Goal: Task Accomplishment & Management: Manage account settings

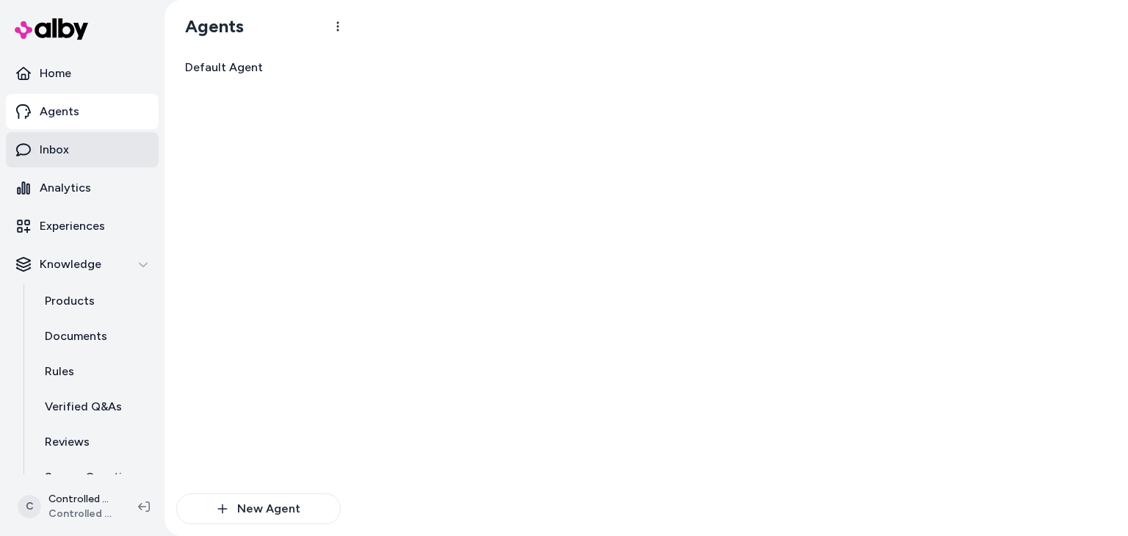
click at [97, 144] on link "Inbox" at bounding box center [82, 149] width 153 height 35
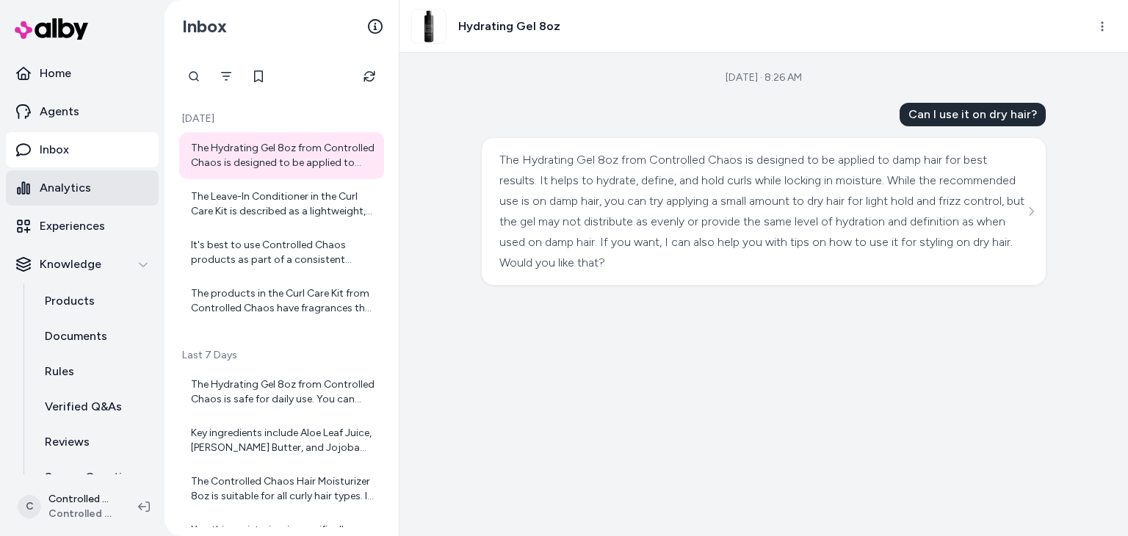
click at [79, 193] on p "Analytics" at bounding box center [65, 188] width 51 height 18
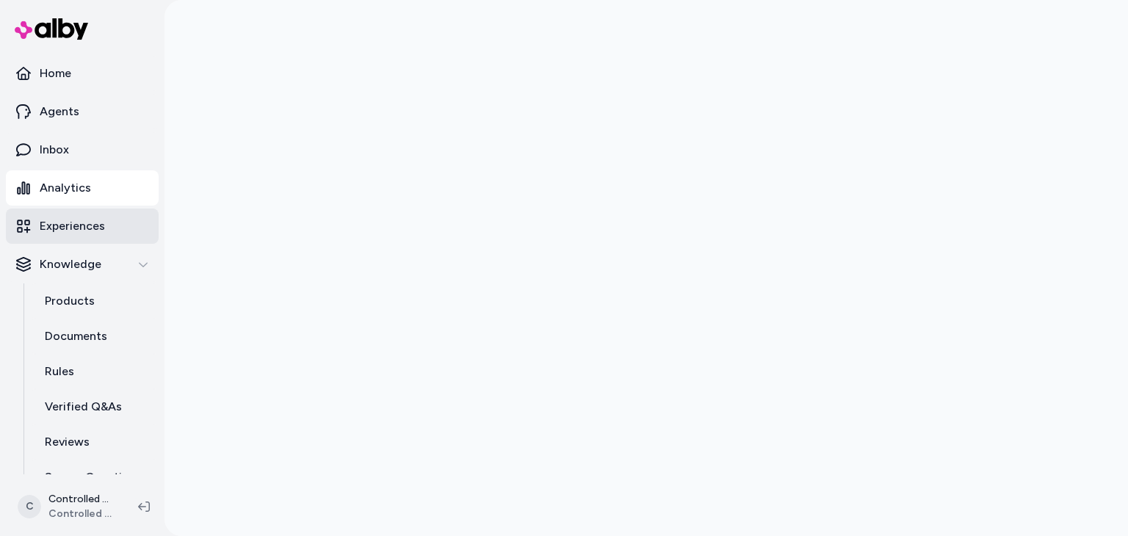
click at [81, 218] on p "Experiences" at bounding box center [72, 226] width 65 height 18
click at [117, 228] on link "Experiences" at bounding box center [82, 226] width 153 height 35
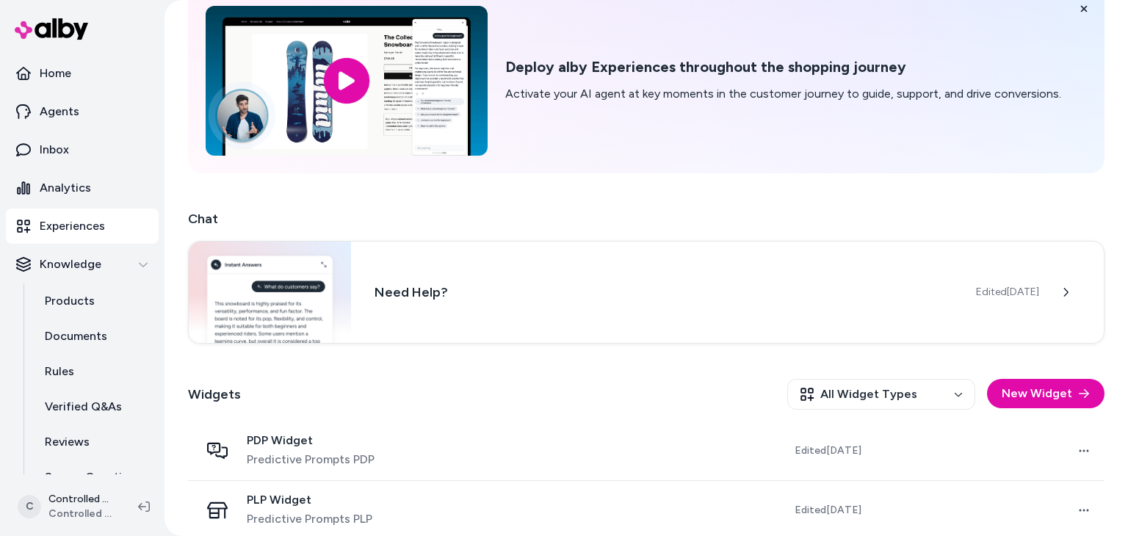
scroll to position [88, 0]
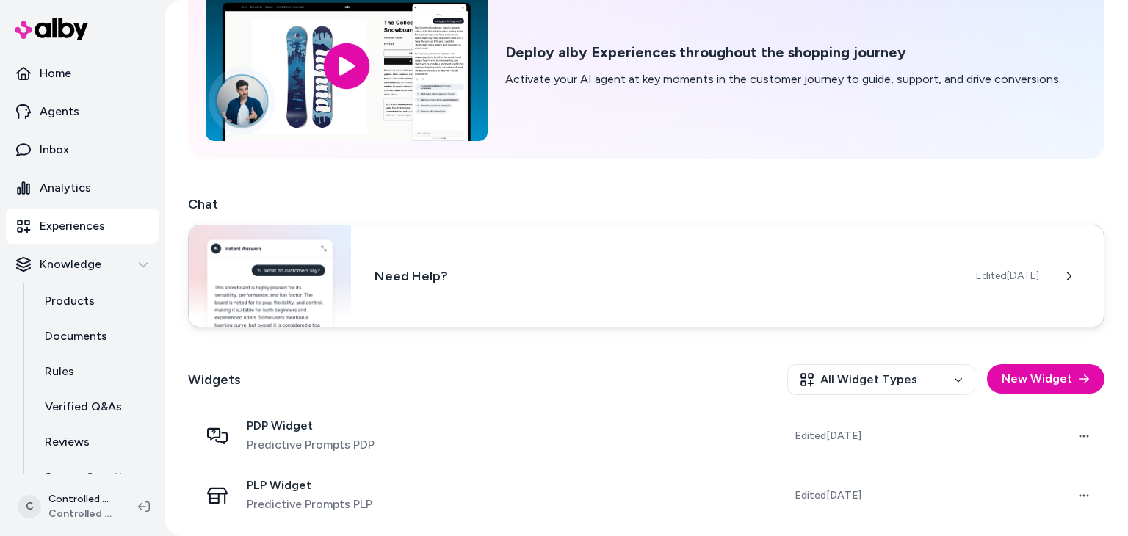
click at [567, 280] on h3 "Need Help?" at bounding box center [664, 276] width 578 height 21
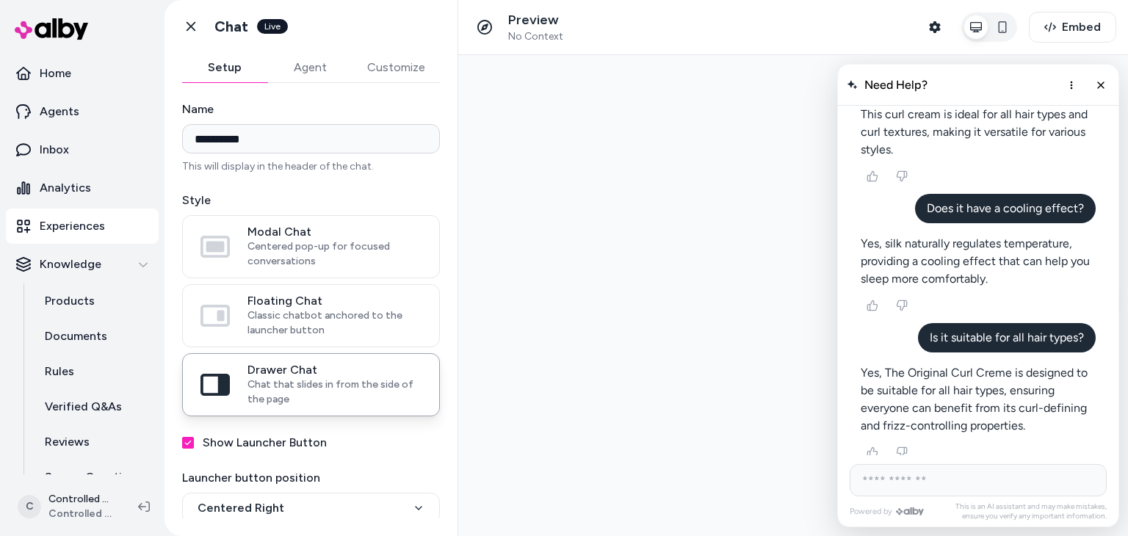
scroll to position [1151, 0]
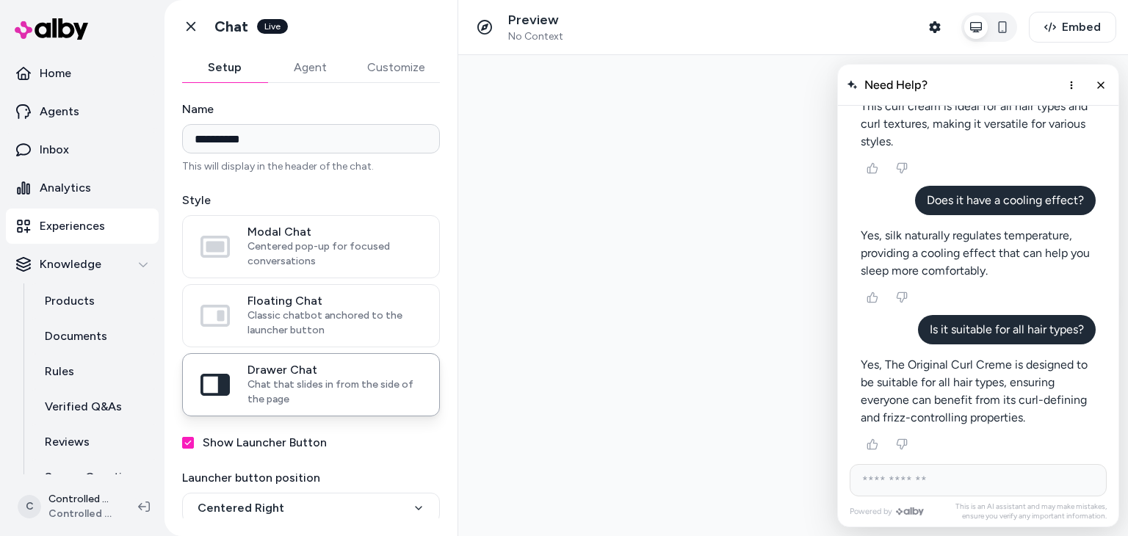
click at [312, 65] on button "Agent" at bounding box center [309, 67] width 85 height 29
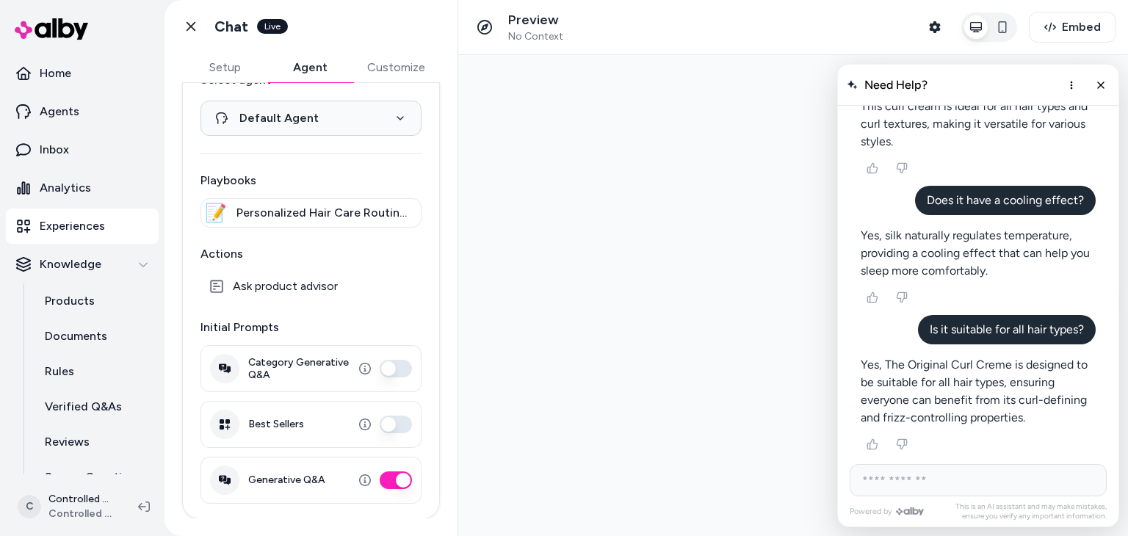
scroll to position [0, 0]
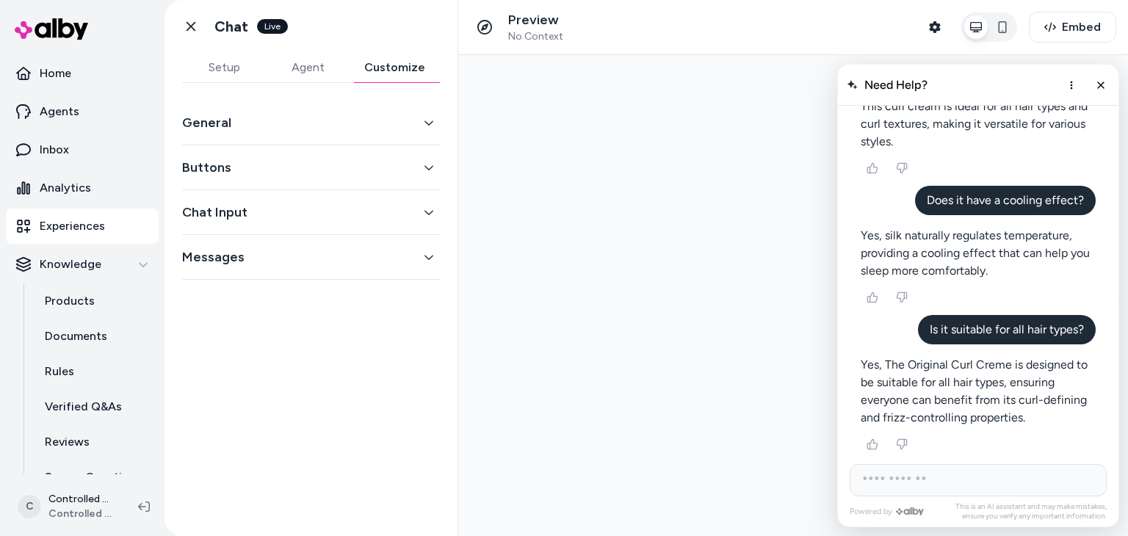
click at [378, 64] on button "Customize" at bounding box center [395, 67] width 90 height 29
click at [358, 159] on button "Buttons" at bounding box center [311, 167] width 258 height 21
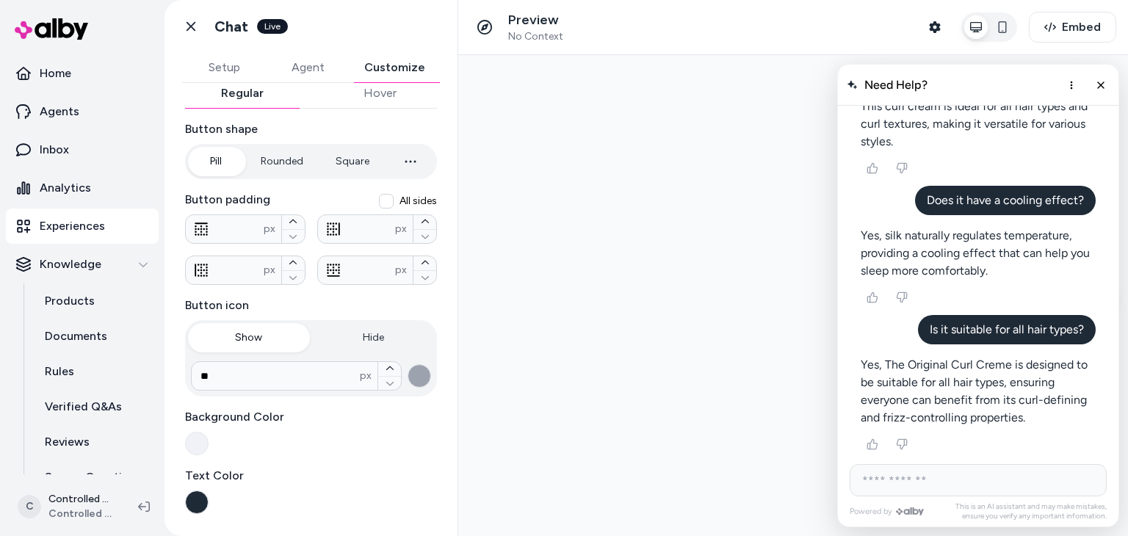
scroll to position [110, 0]
click at [383, 201] on button "All sides" at bounding box center [386, 202] width 15 height 15
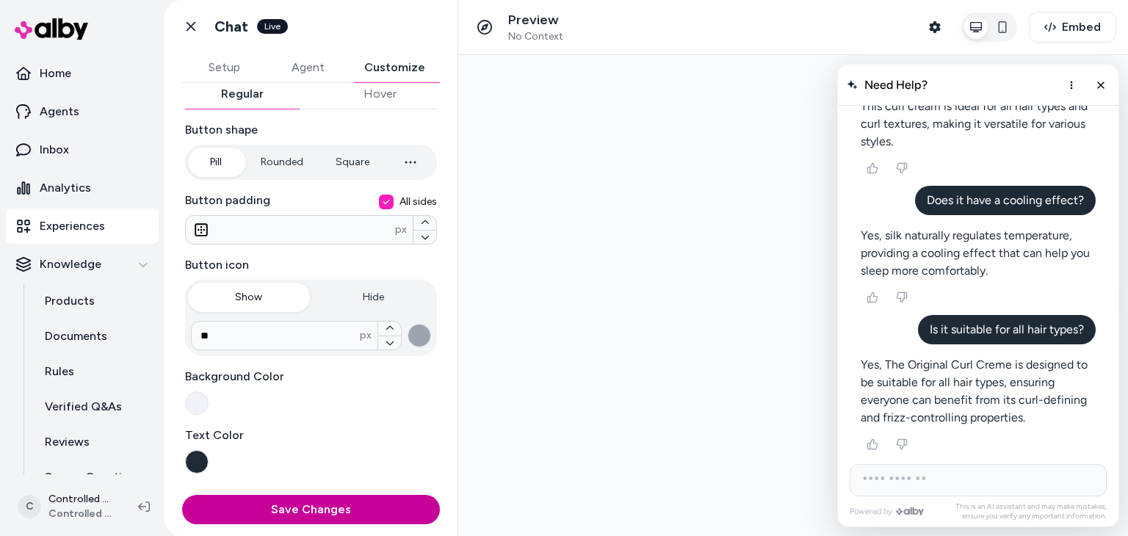
click at [261, 506] on button "Save Changes" at bounding box center [311, 509] width 258 height 29
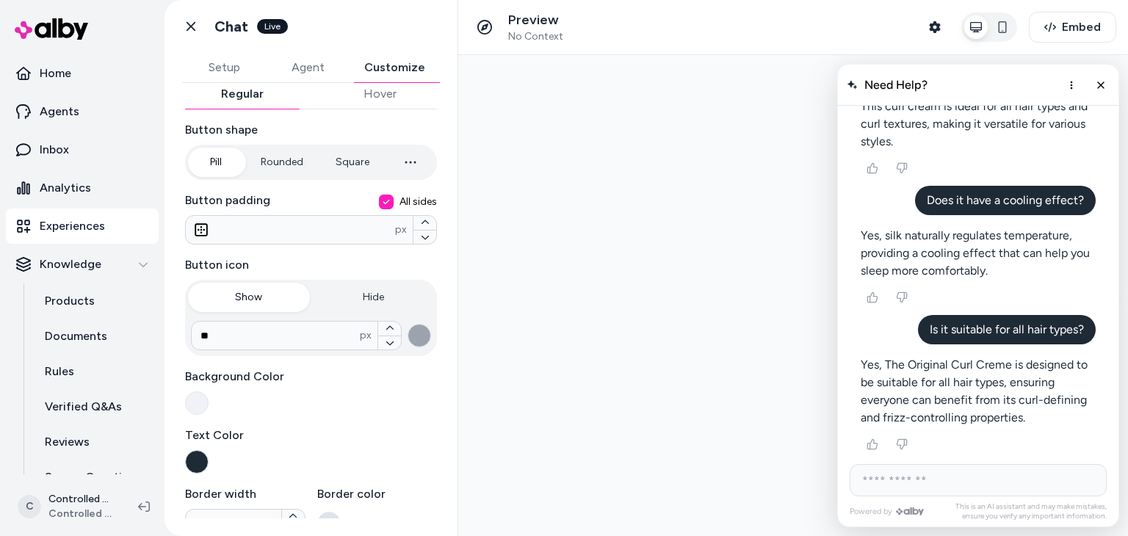
click at [379, 199] on button "All sides" at bounding box center [386, 202] width 15 height 15
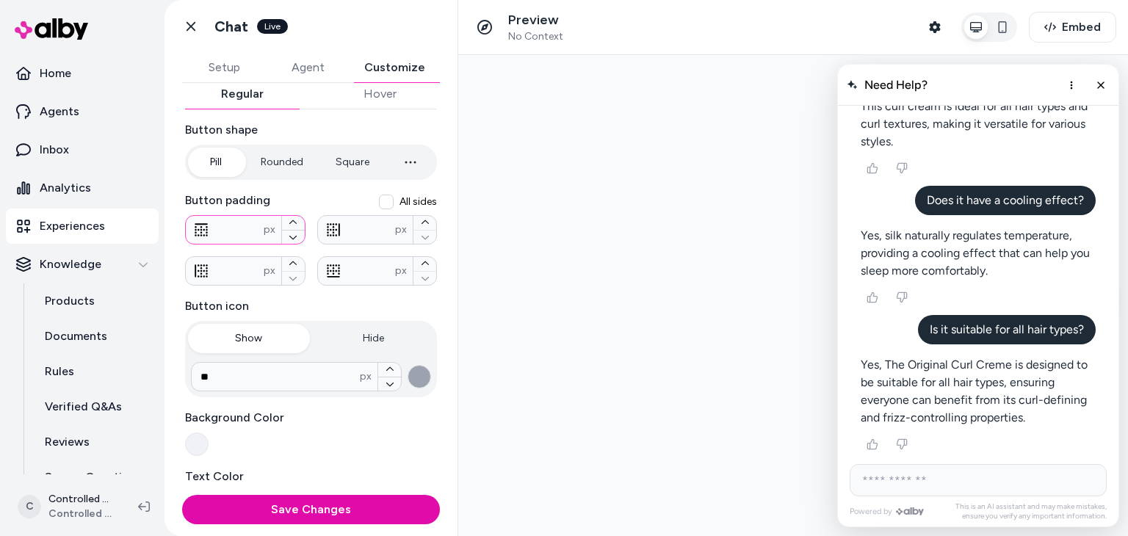
drag, startPoint x: 234, startPoint y: 225, endPoint x: 203, endPoint y: 225, distance: 30.9
click at [203, 225] on div "* px" at bounding box center [245, 229] width 120 height 29
type input "**"
drag, startPoint x: 231, startPoint y: 264, endPoint x: 204, endPoint y: 268, distance: 27.5
click at [204, 268] on div "* px" at bounding box center [245, 270] width 120 height 29
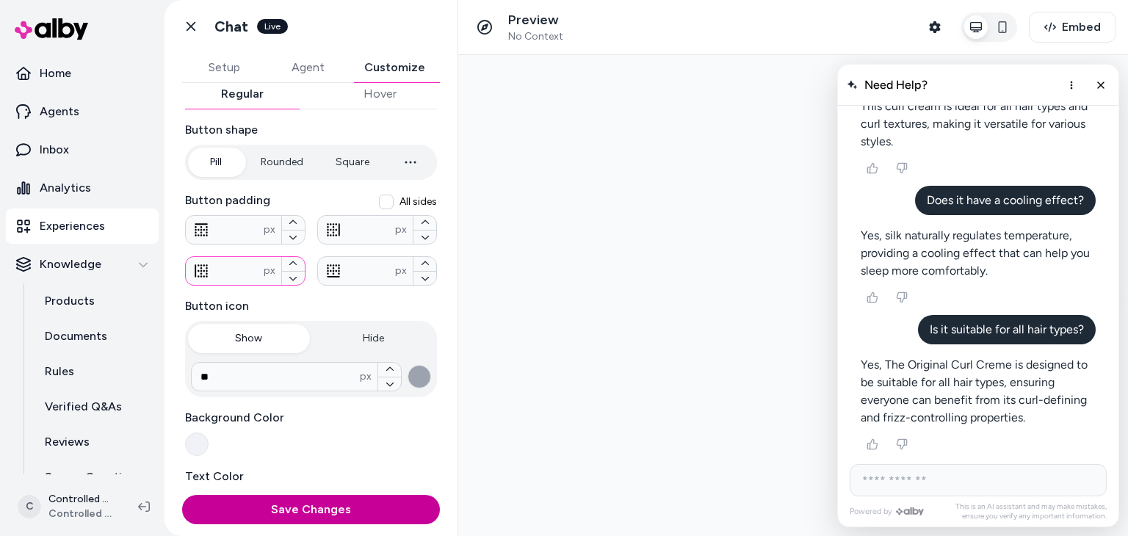
type input "**"
click at [309, 505] on button "Save Changes" at bounding box center [311, 509] width 258 height 29
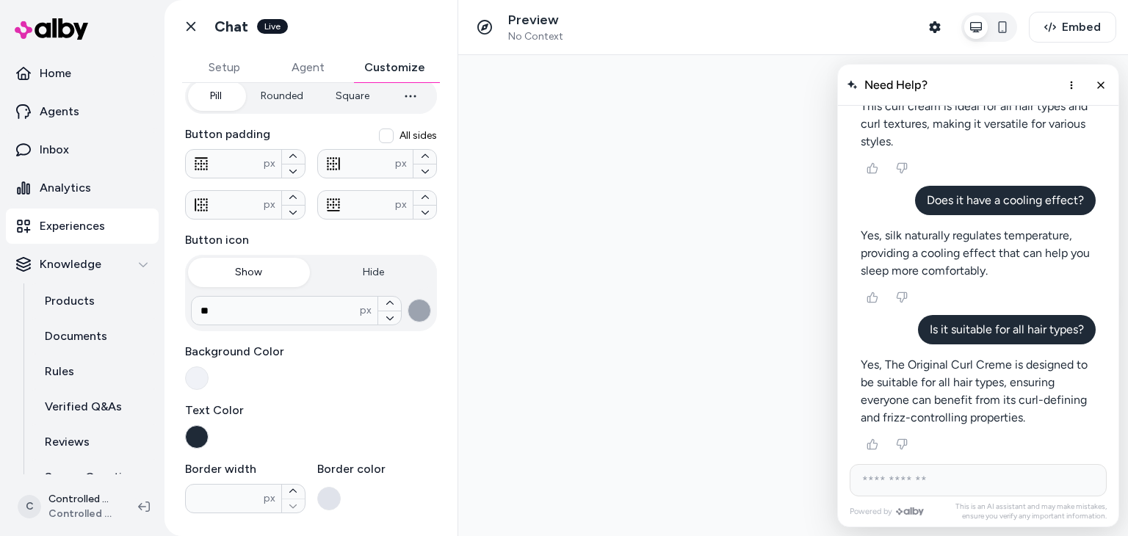
scroll to position [278, 0]
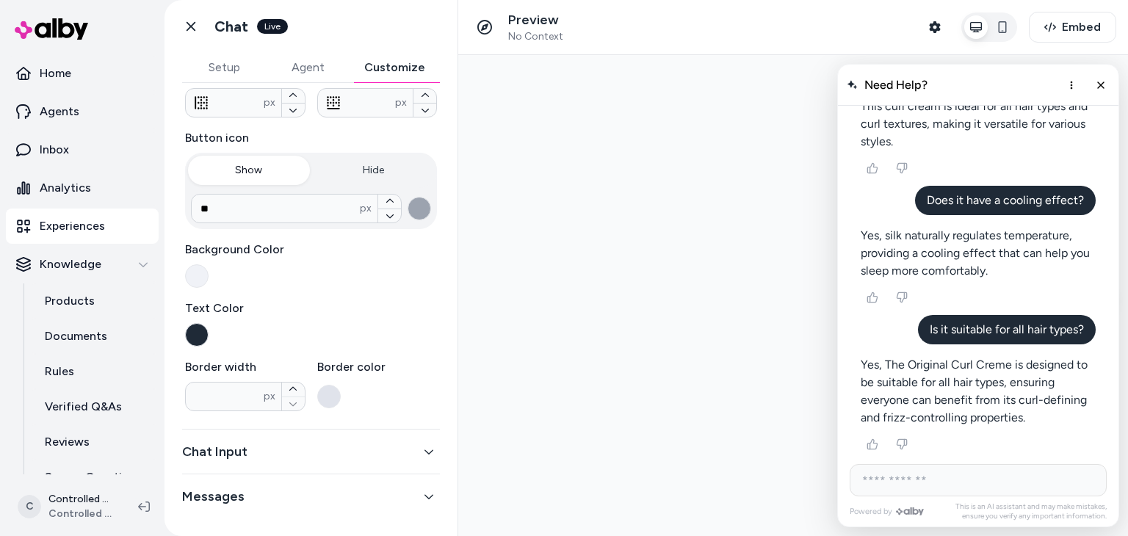
click at [376, 439] on div "Chat Input" at bounding box center [311, 452] width 258 height 45
click at [424, 447] on icon "button" at bounding box center [429, 452] width 10 height 10
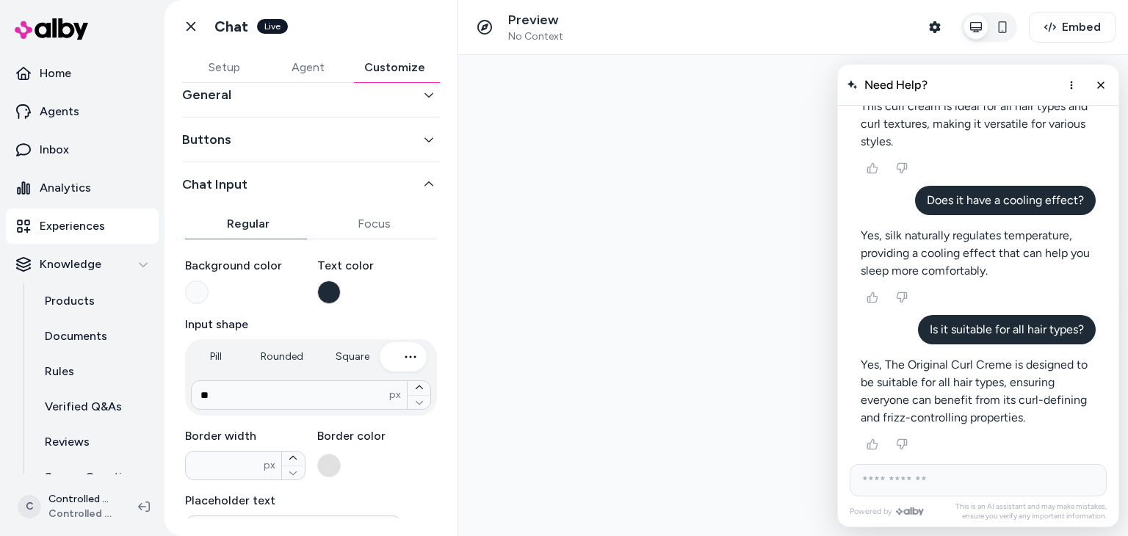
scroll to position [0, 0]
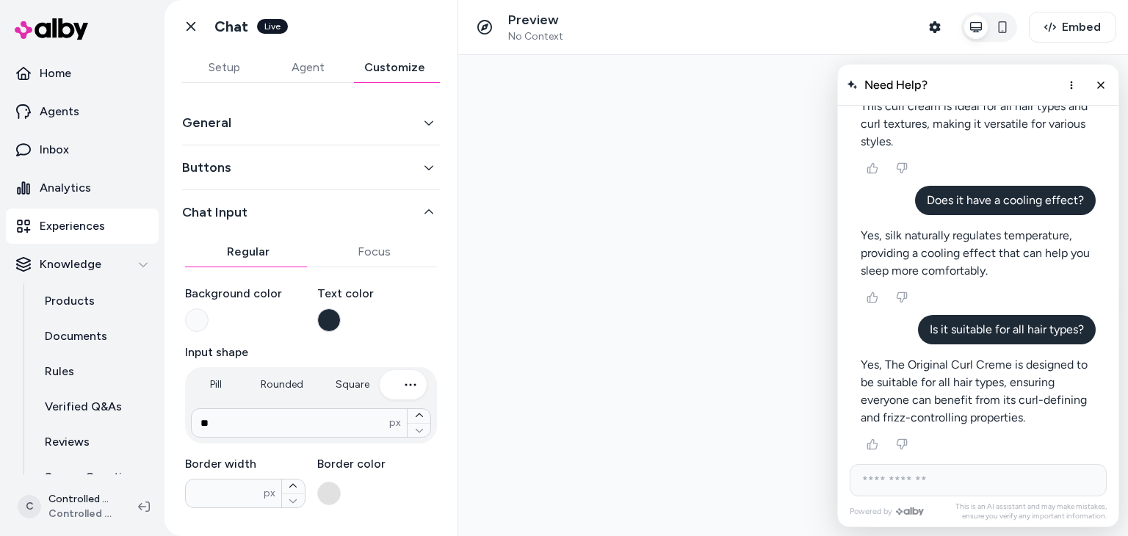
click at [405, 170] on button "Buttons" at bounding box center [311, 167] width 258 height 21
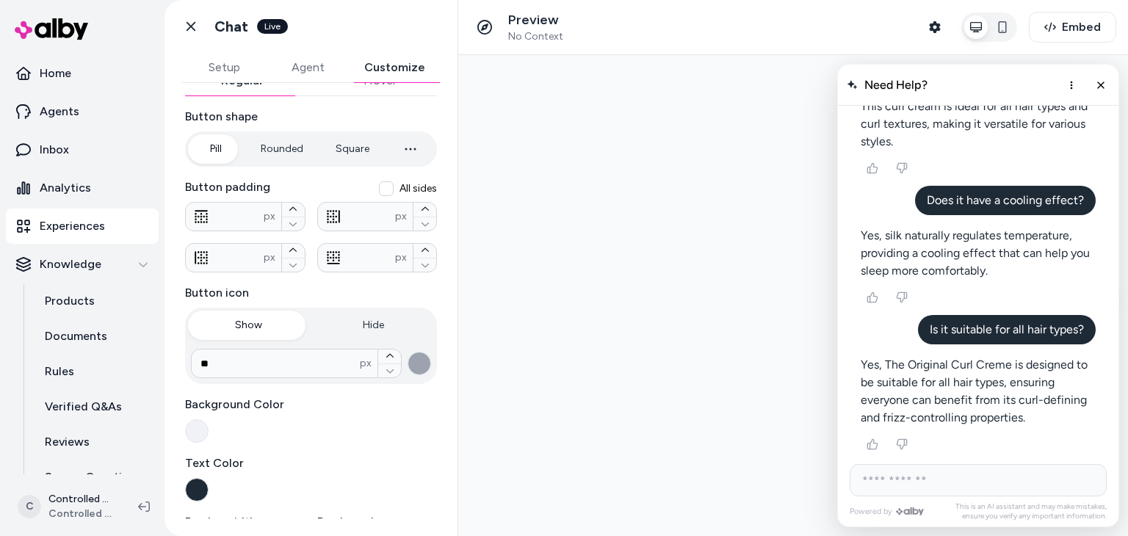
scroll to position [129, 0]
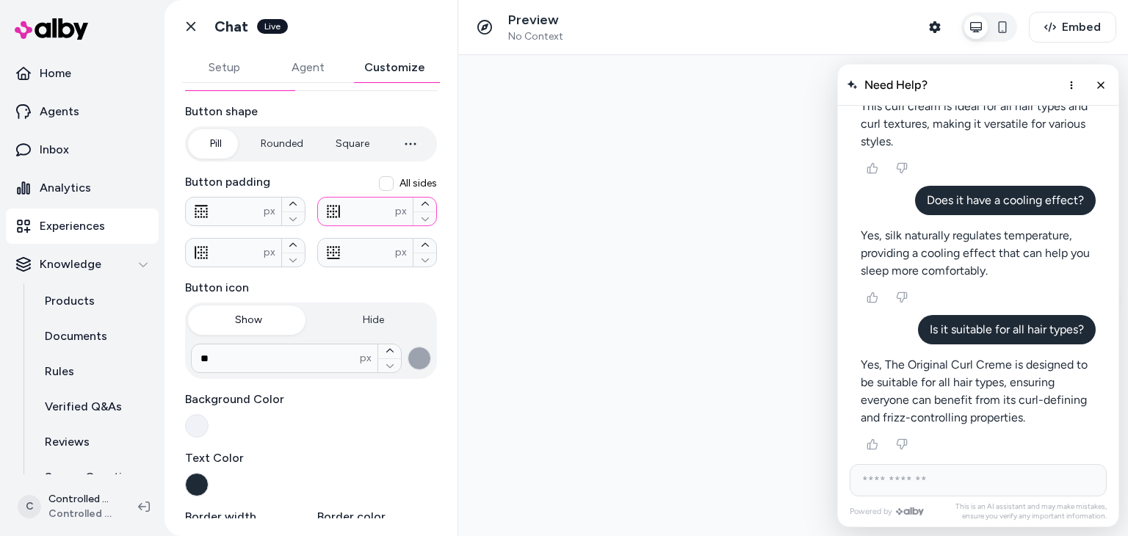
drag, startPoint x: 370, startPoint y: 206, endPoint x: 329, endPoint y: 201, distance: 41.4
click at [329, 201] on div "* px" at bounding box center [377, 211] width 120 height 29
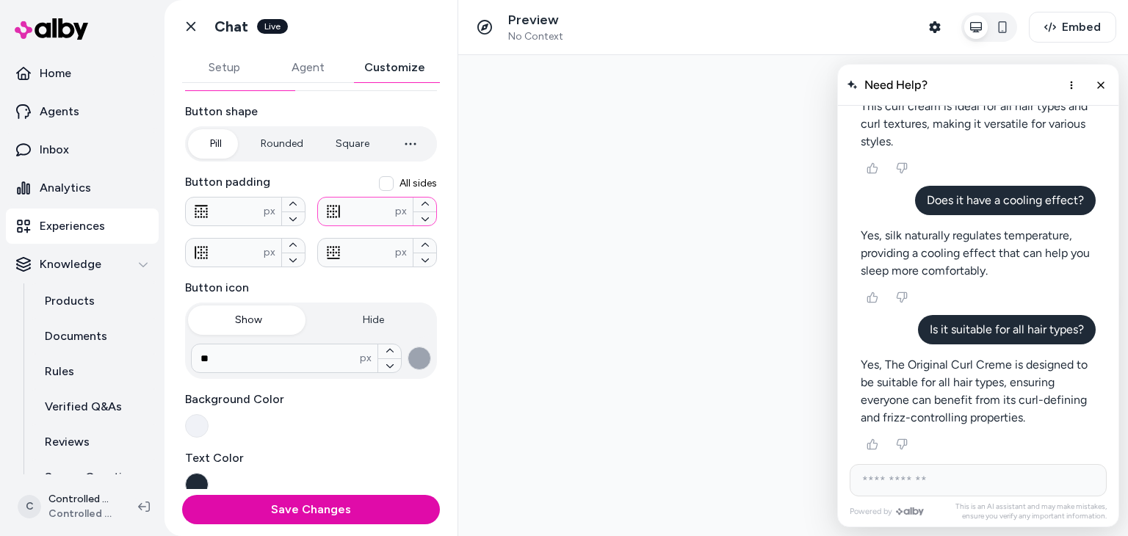
type input "**"
drag, startPoint x: 353, startPoint y: 250, endPoint x: 336, endPoint y: 252, distance: 17.0
click at [336, 252] on input "*" at bounding box center [357, 252] width 78 height 15
type input "**"
drag, startPoint x: 242, startPoint y: 357, endPoint x: 197, endPoint y: 366, distance: 46.5
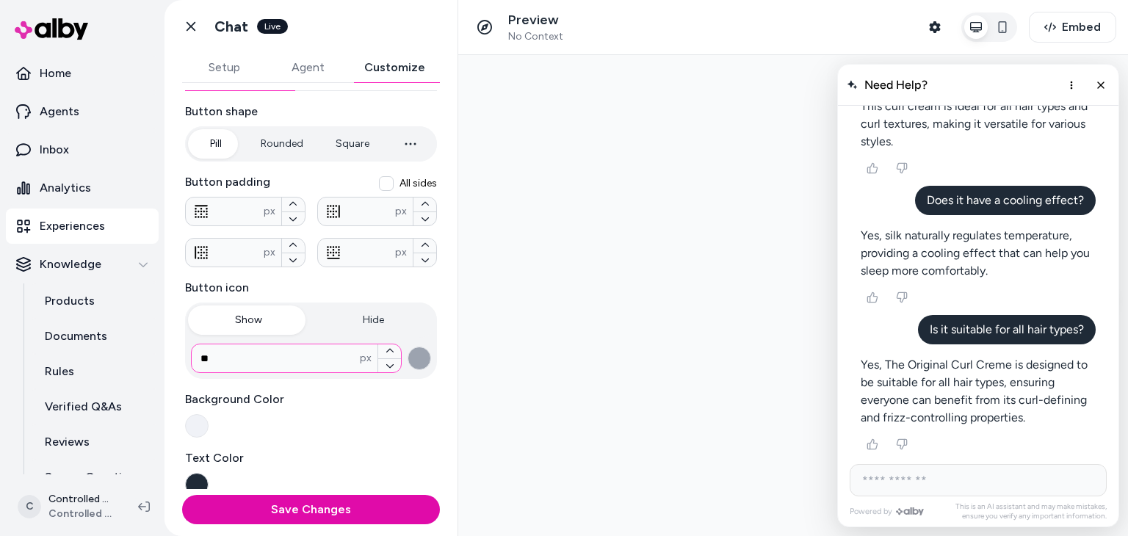
click at [197, 366] on div "** px" at bounding box center [296, 358] width 211 height 29
click at [253, 353] on input "***" at bounding box center [276, 358] width 168 height 15
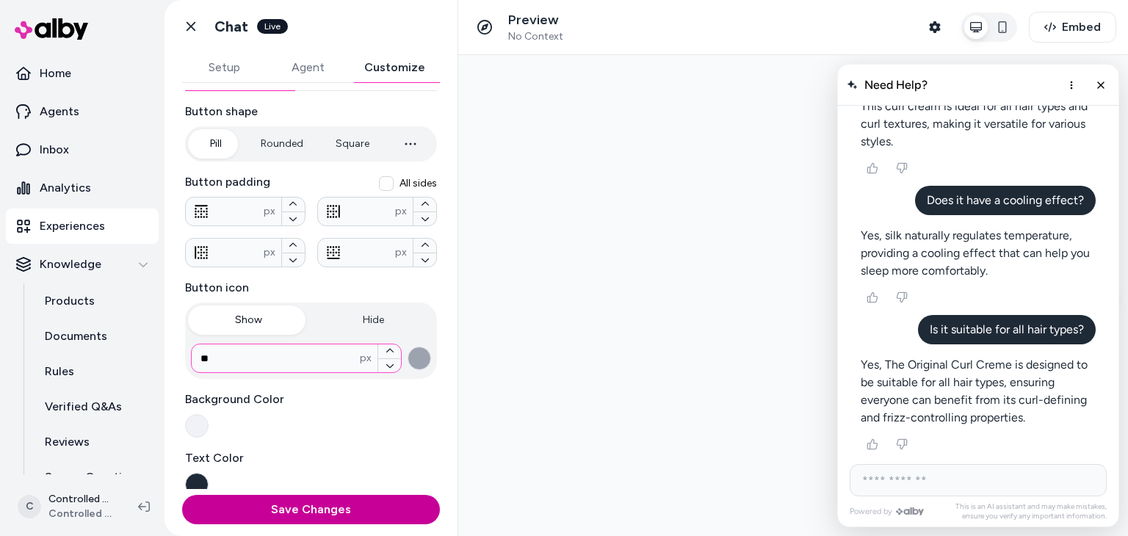
type input "**"
click at [294, 499] on button "Save Changes" at bounding box center [311, 509] width 258 height 29
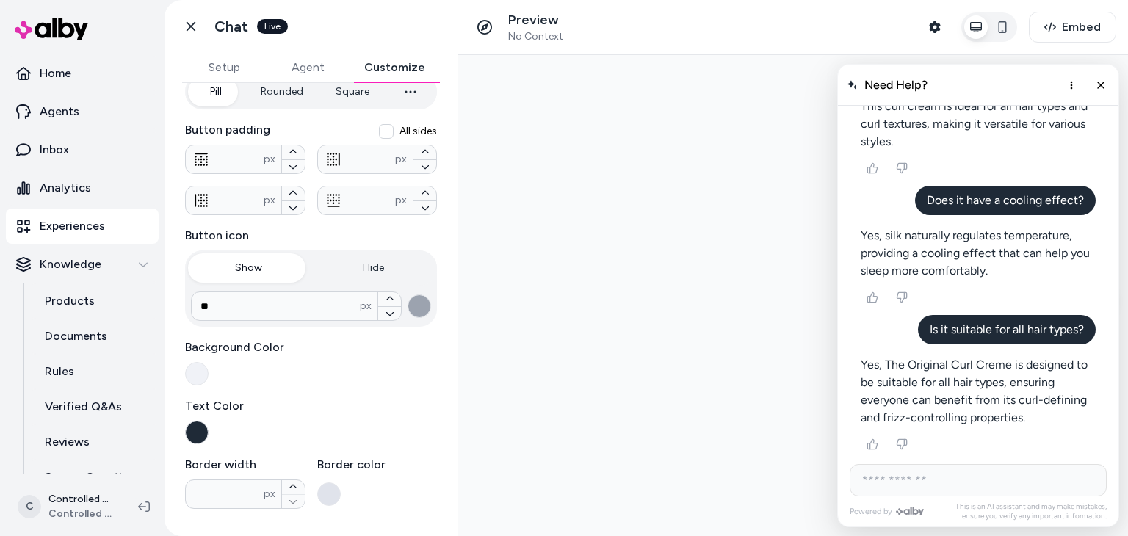
scroll to position [179, 0]
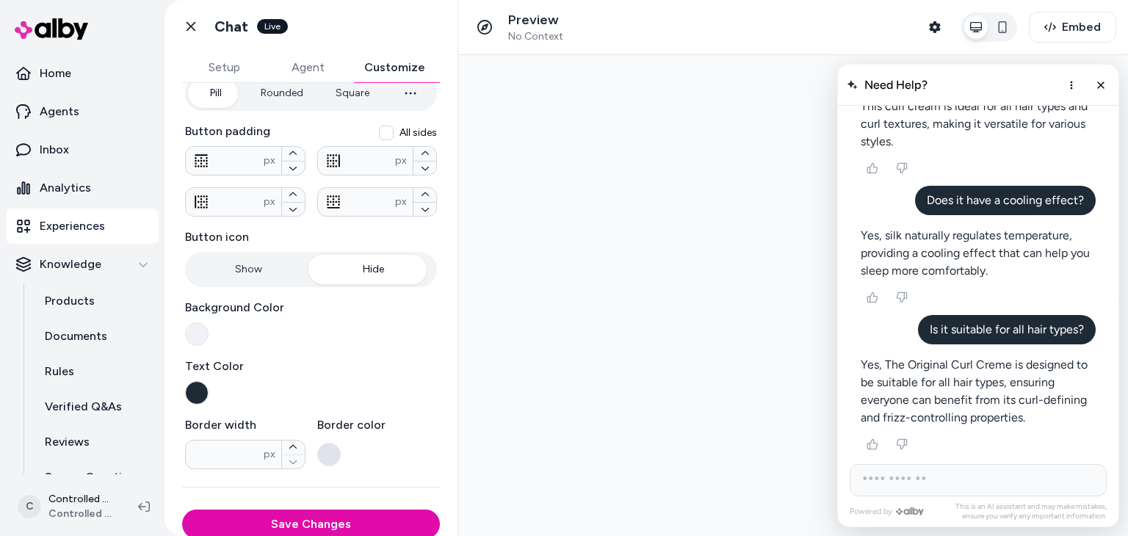
click at [359, 270] on button "Hide" at bounding box center [374, 269] width 122 height 29
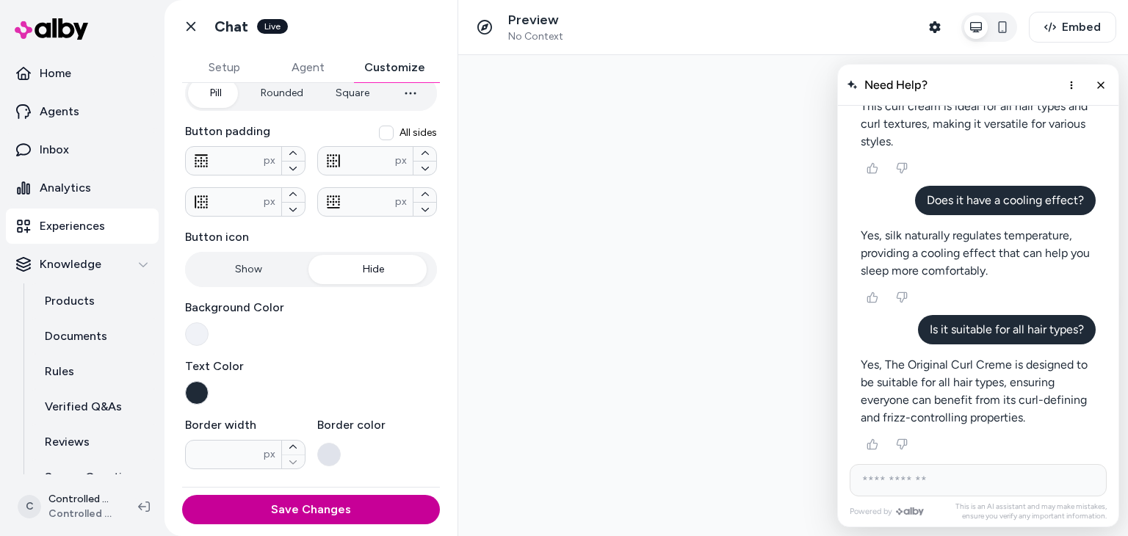
click at [320, 513] on button "Save Changes" at bounding box center [311, 509] width 258 height 29
click at [320, 513] on div "Save Changes" at bounding box center [311, 509] width 258 height 29
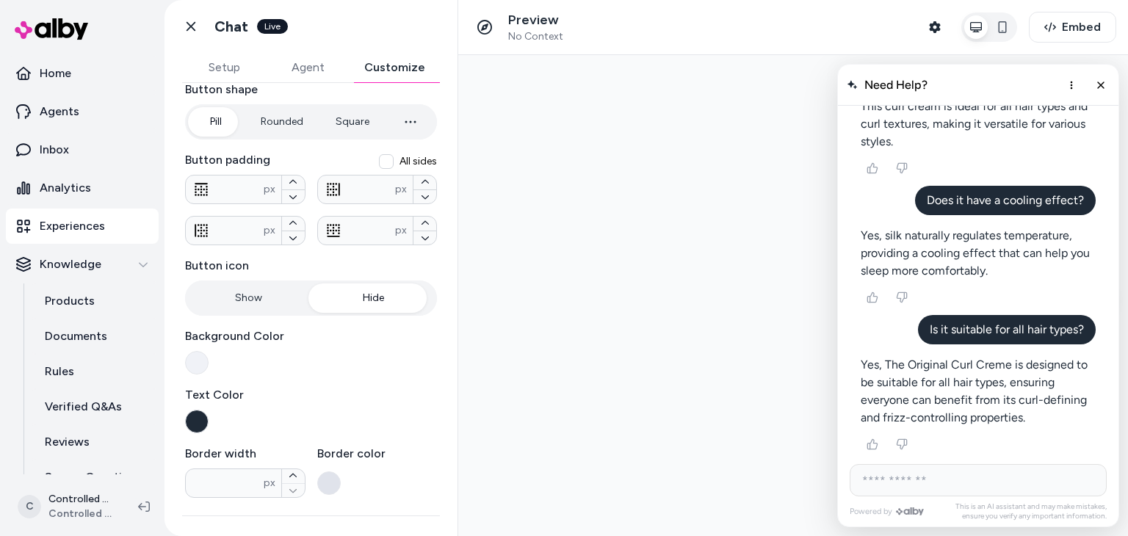
scroll to position [0, 0]
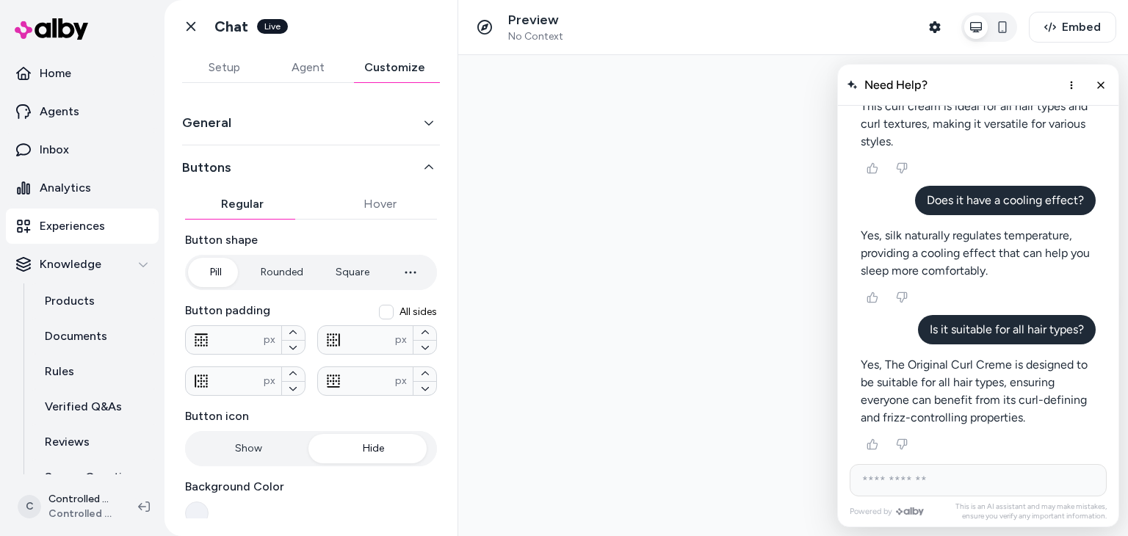
click at [398, 121] on button "General" at bounding box center [311, 122] width 258 height 21
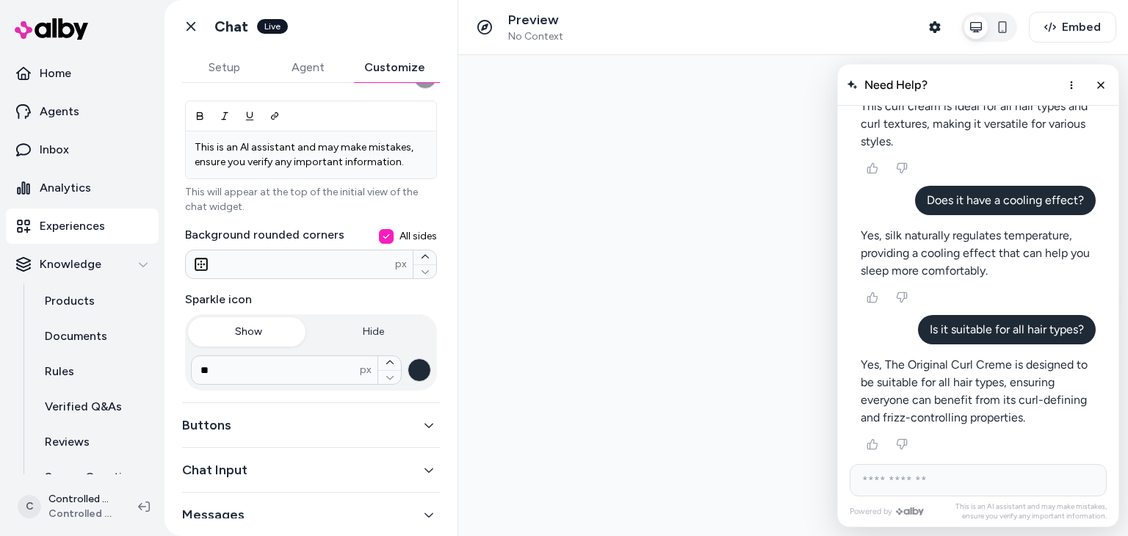
scroll to position [279, 0]
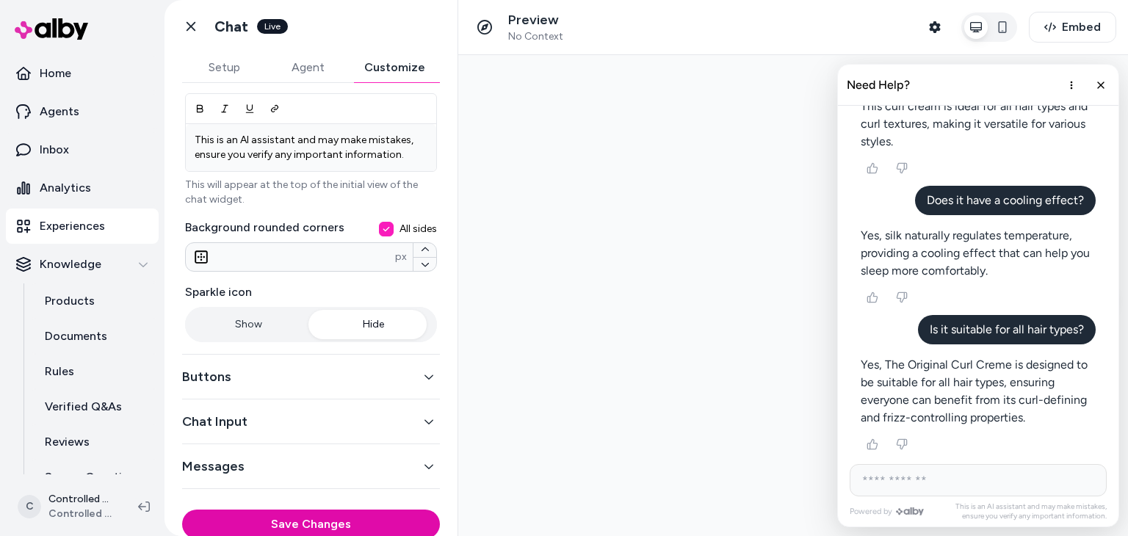
click at [350, 322] on button "Hide" at bounding box center [374, 324] width 122 height 29
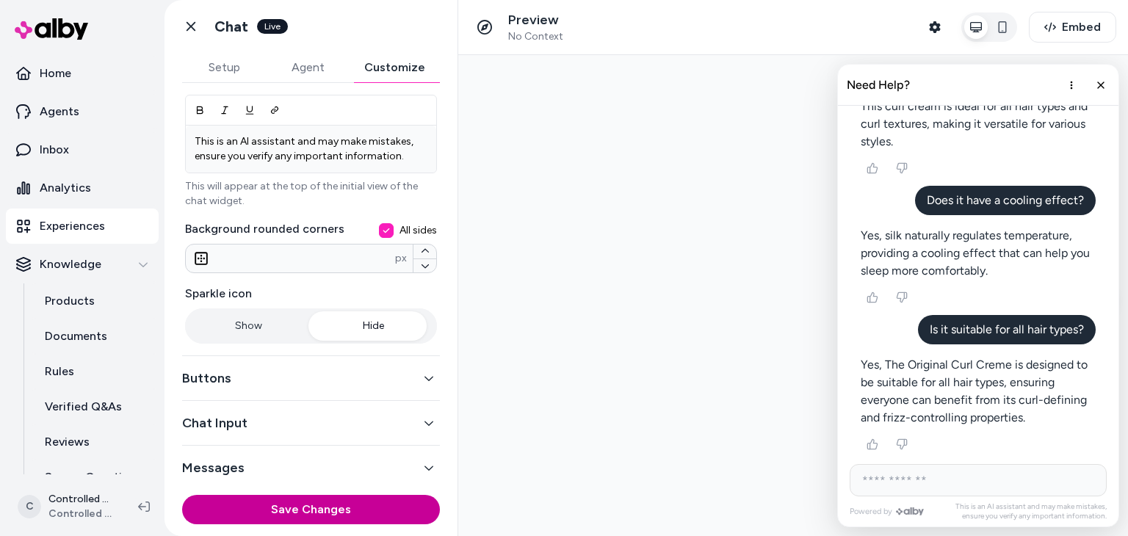
click at [329, 507] on button "Save Changes" at bounding box center [311, 509] width 258 height 29
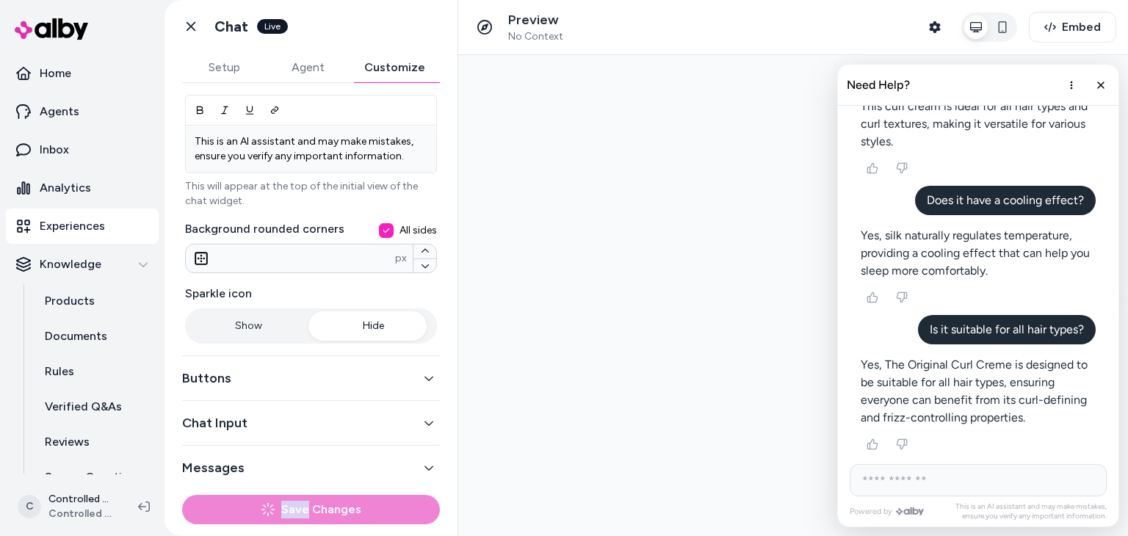
click at [329, 507] on div "Save Changes" at bounding box center [311, 509] width 258 height 29
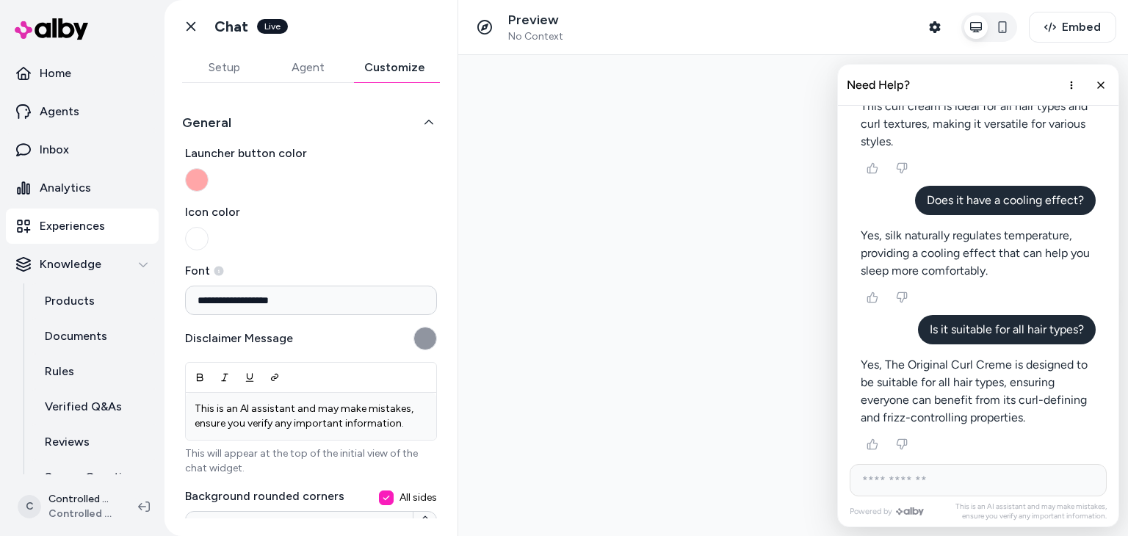
scroll to position [238, 0]
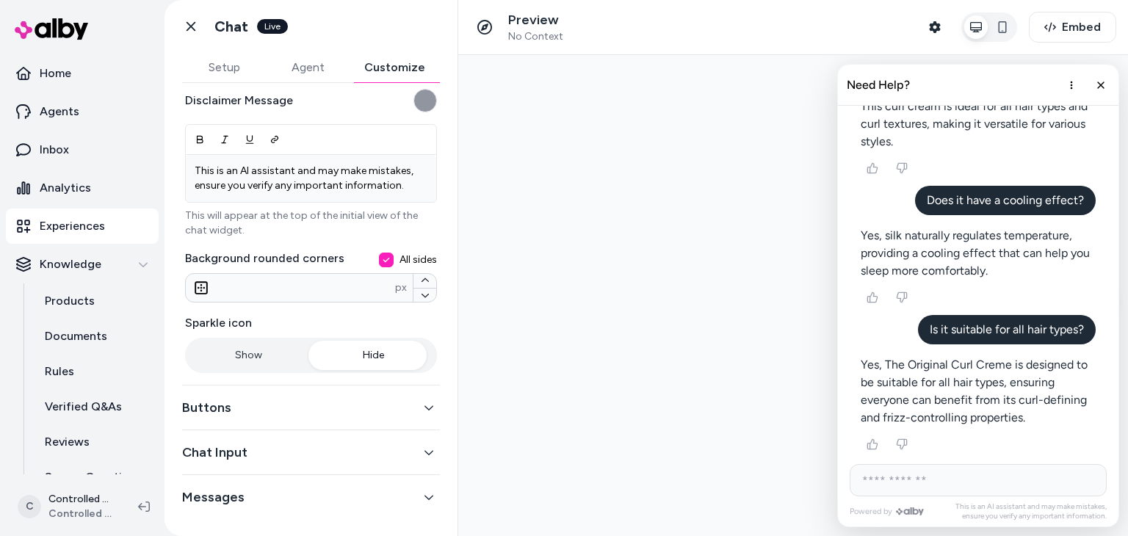
click at [367, 412] on button "Buttons" at bounding box center [311, 407] width 258 height 21
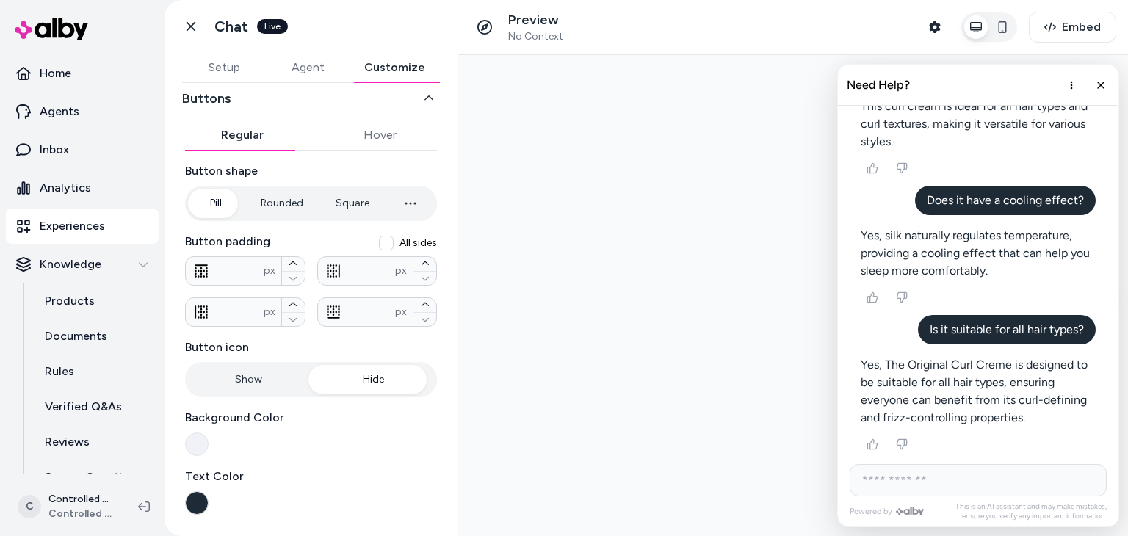
scroll to position [37, 0]
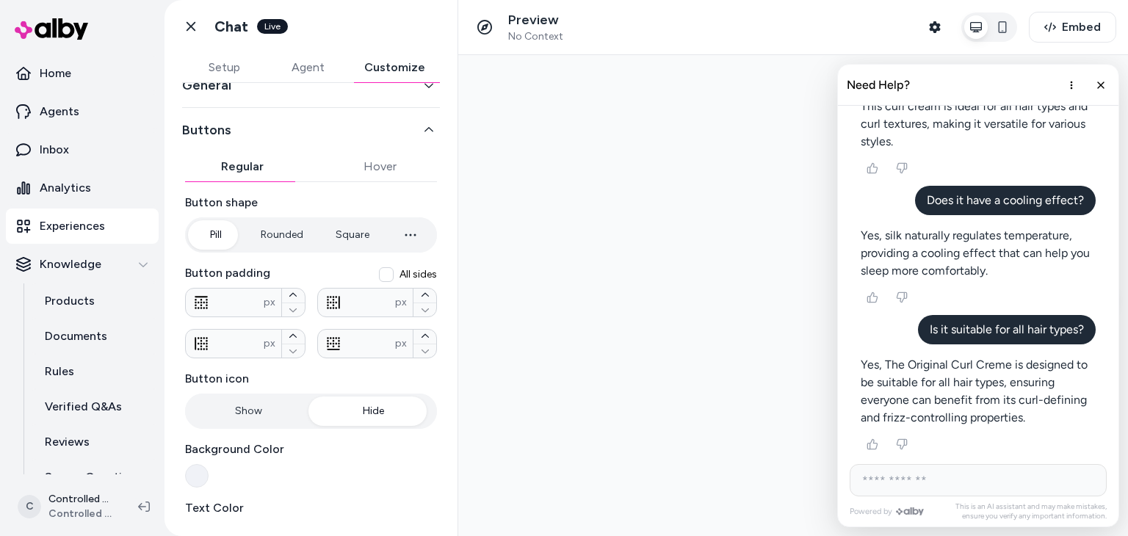
type input "*"
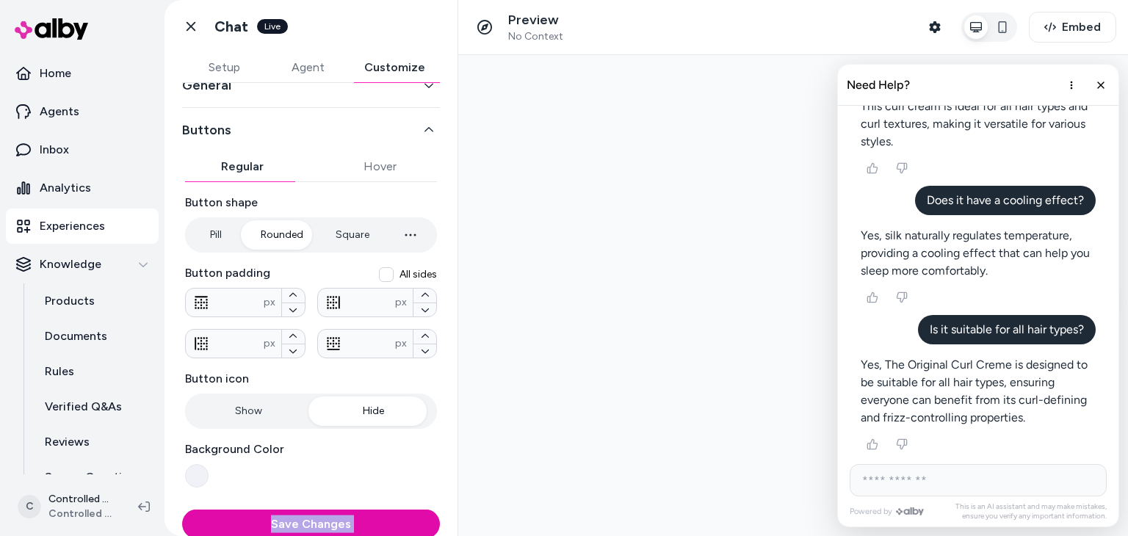
click at [284, 236] on button "Rounded" at bounding box center [282, 234] width 72 height 29
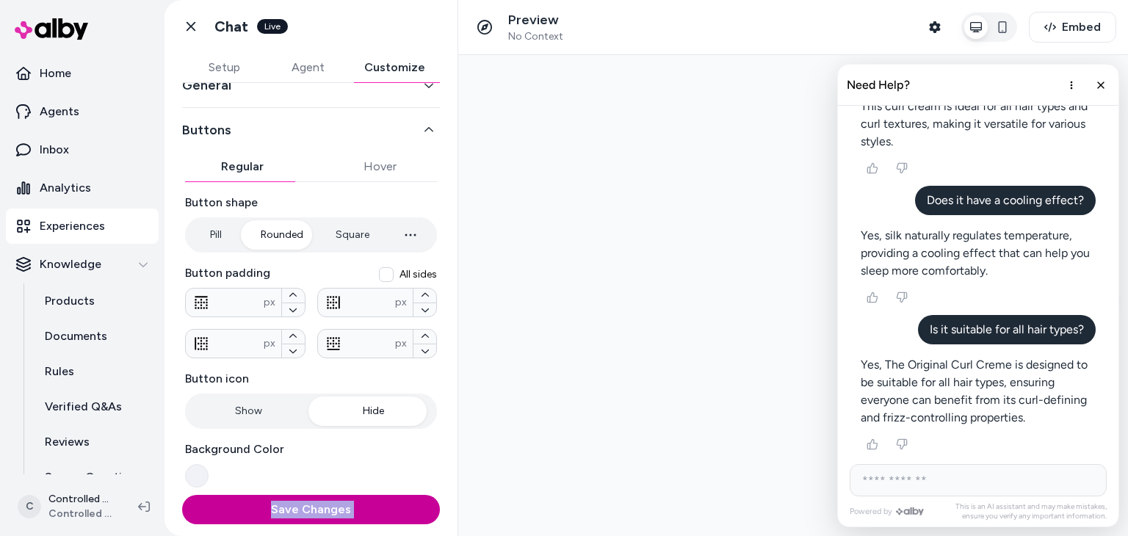
click at [341, 507] on button "Save Changes" at bounding box center [311, 509] width 258 height 29
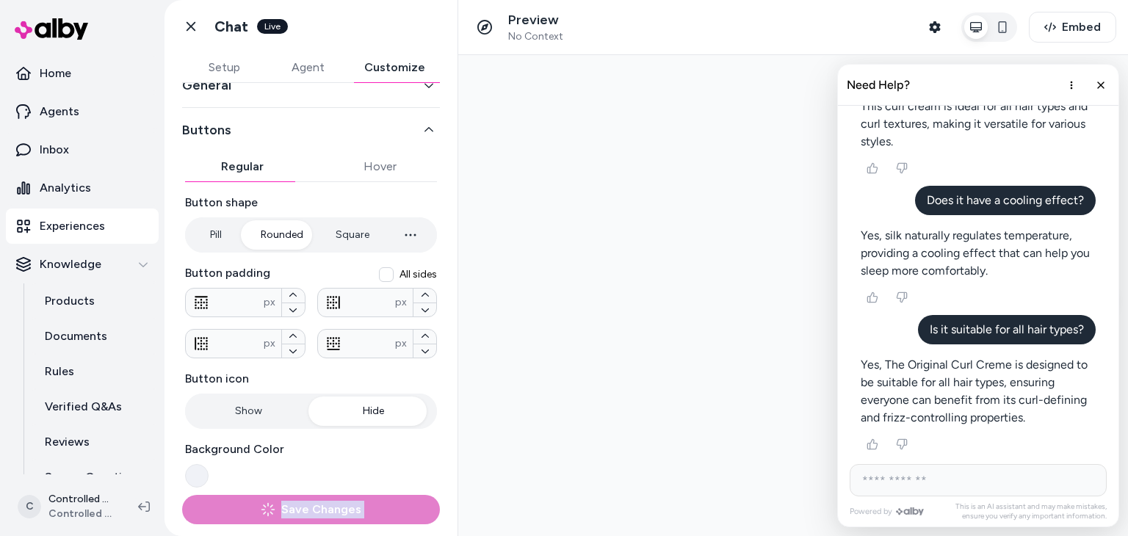
click at [341, 507] on div "Save Changes" at bounding box center [311, 509] width 258 height 29
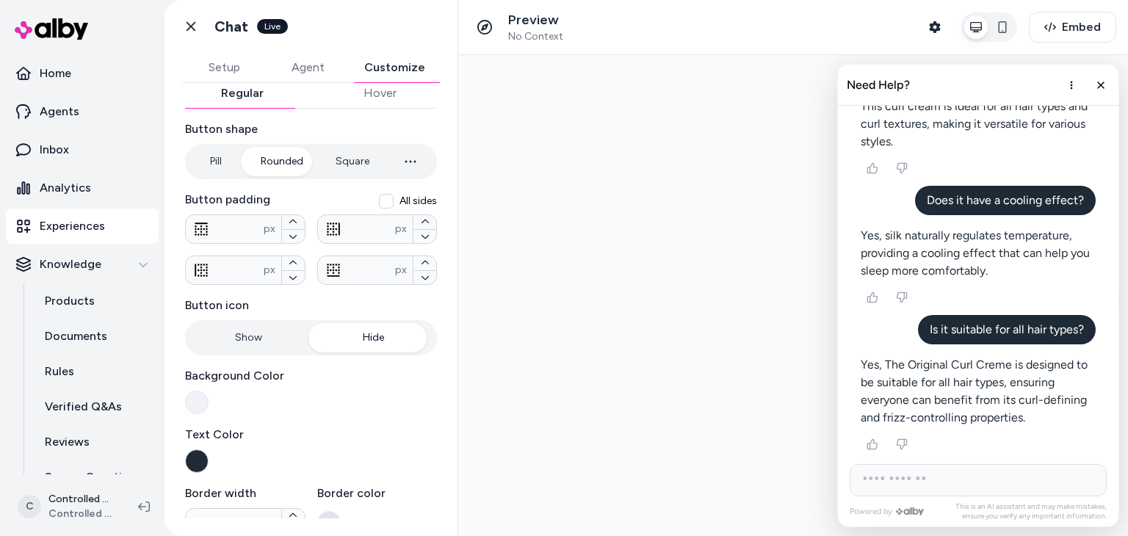
scroll to position [112, 0]
click at [278, 334] on button "Show" at bounding box center [249, 336] width 122 height 29
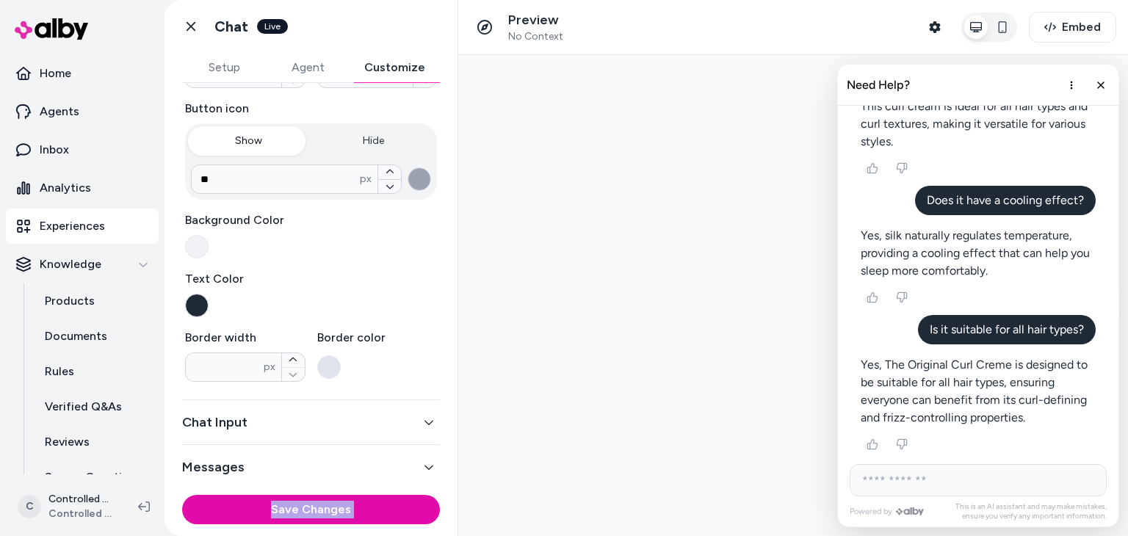
click at [300, 416] on button "Chat Input" at bounding box center [311, 422] width 258 height 21
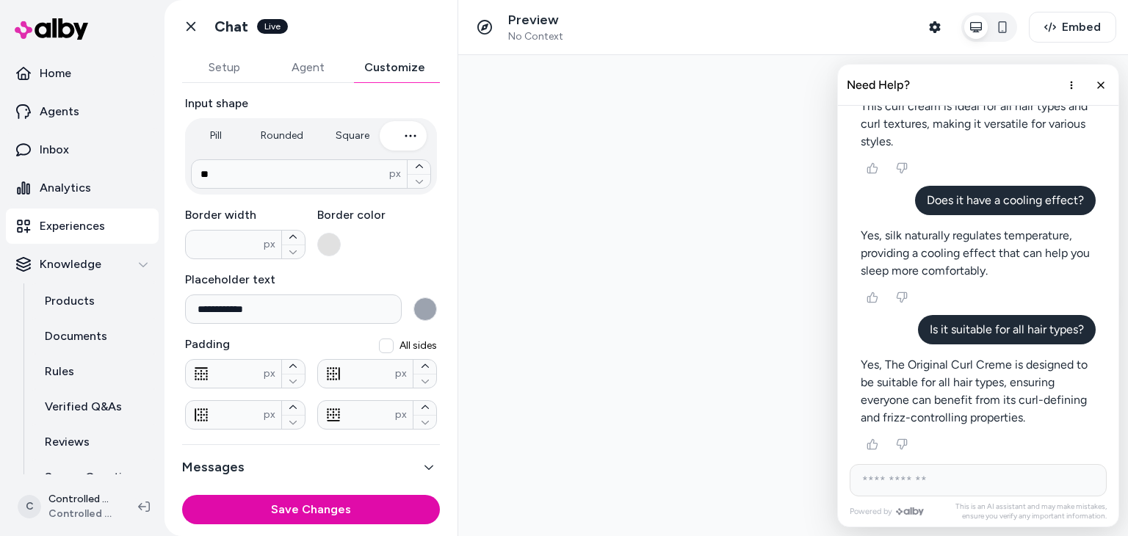
click at [413, 263] on div "**********" at bounding box center [311, 226] width 252 height 405
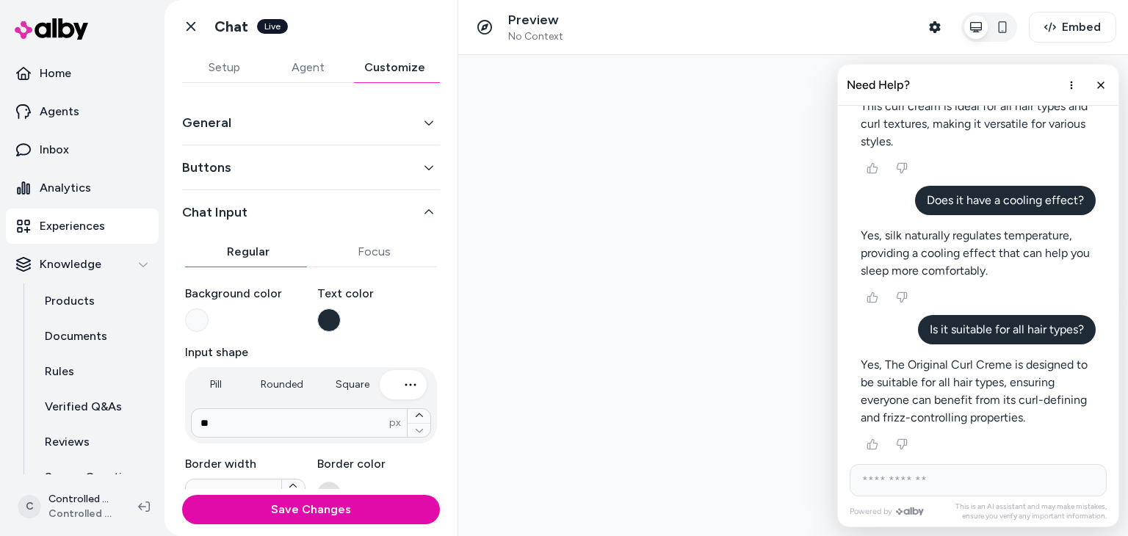
click at [403, 157] on button "Buttons" at bounding box center [311, 167] width 258 height 21
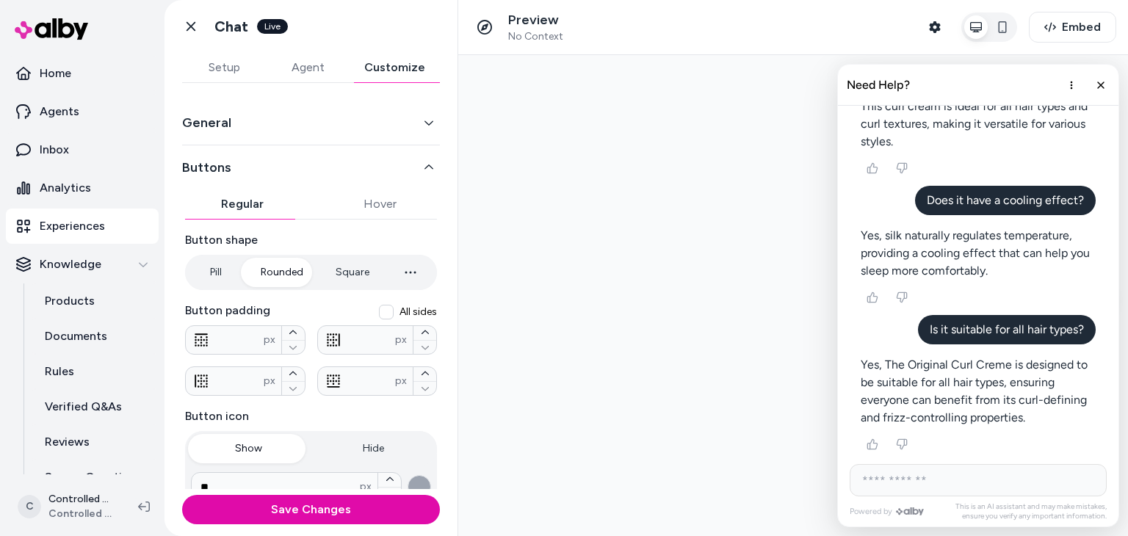
click at [395, 123] on button "General" at bounding box center [311, 122] width 258 height 21
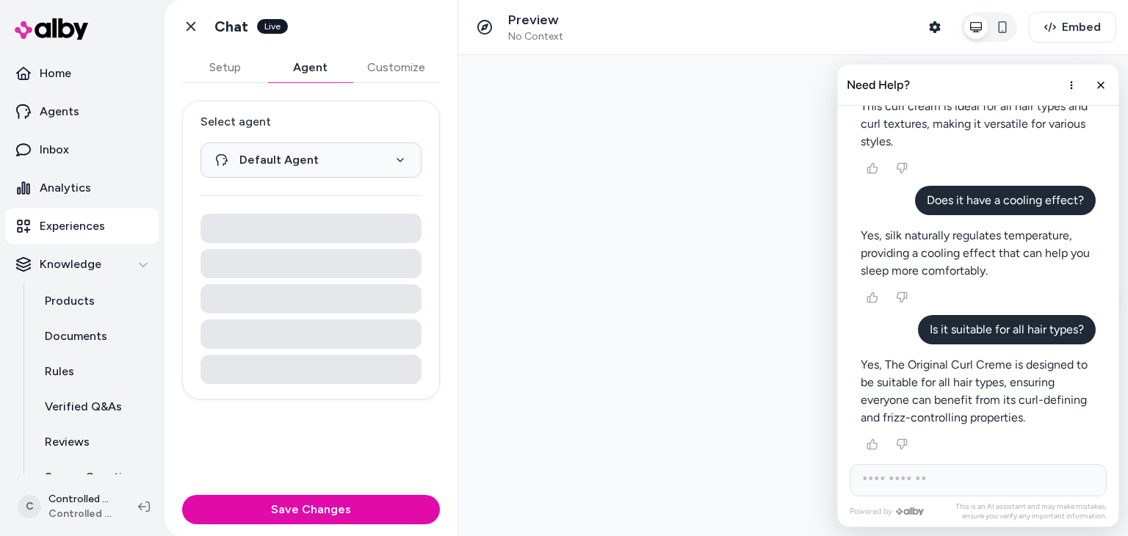
click at [314, 57] on button "Agent" at bounding box center [309, 67] width 85 height 29
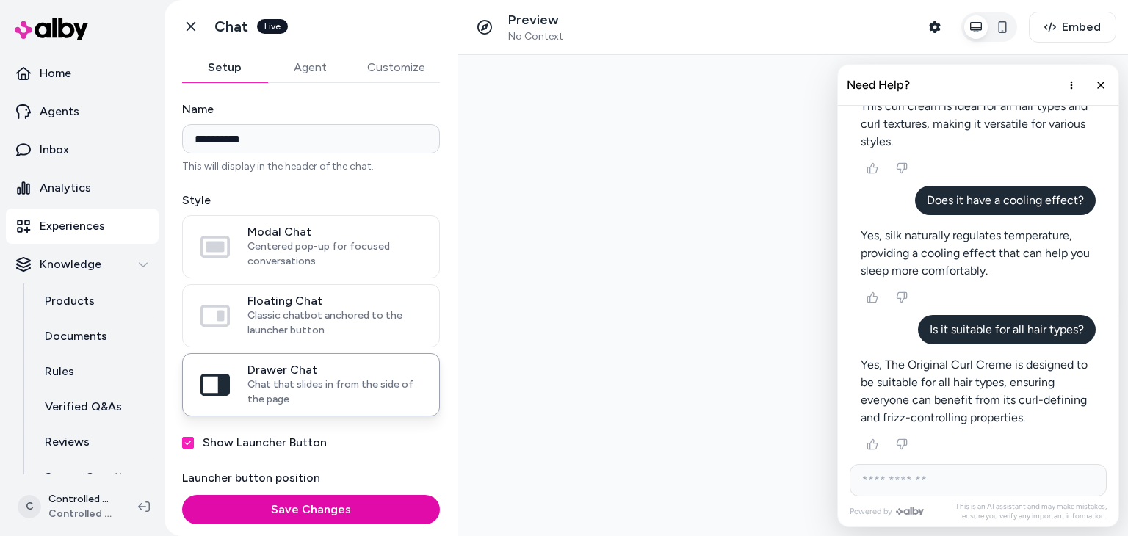
click at [220, 68] on button "Setup" at bounding box center [224, 67] width 85 height 29
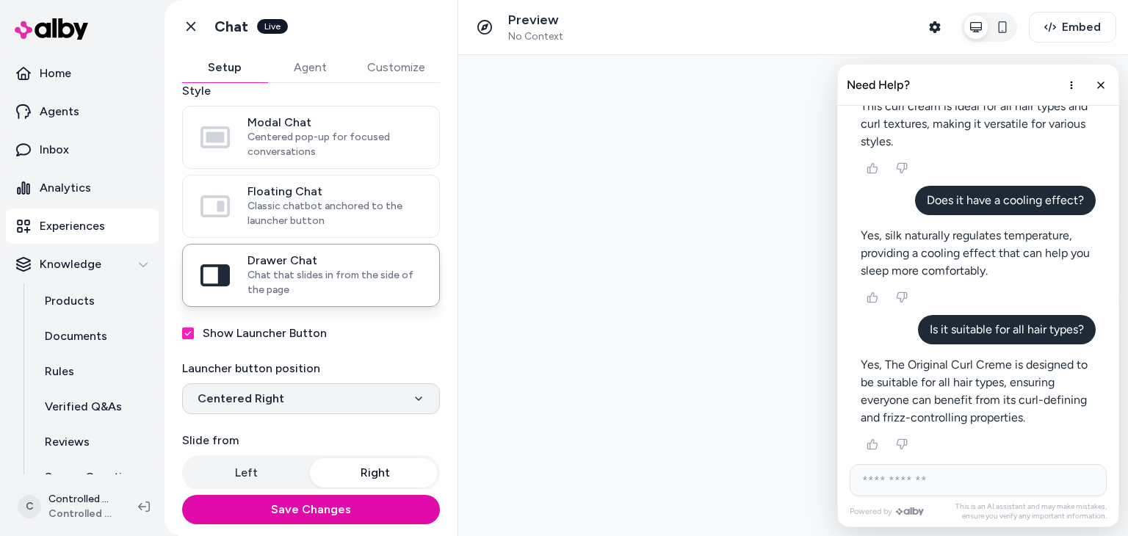
click at [314, 409] on html "**********" at bounding box center [564, 268] width 1128 height 536
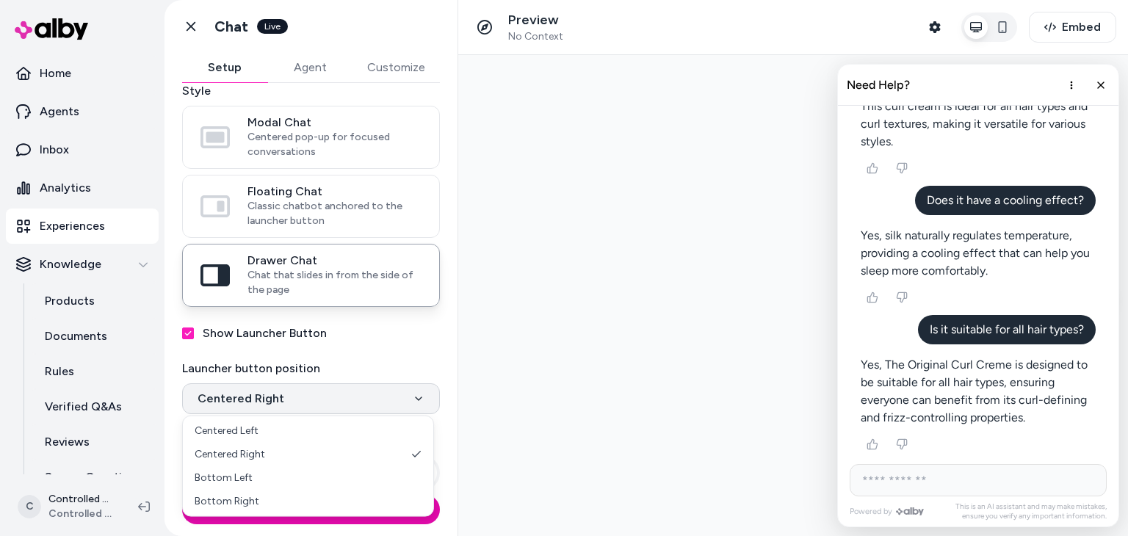
click at [314, 409] on html "**********" at bounding box center [564, 268] width 1128 height 536
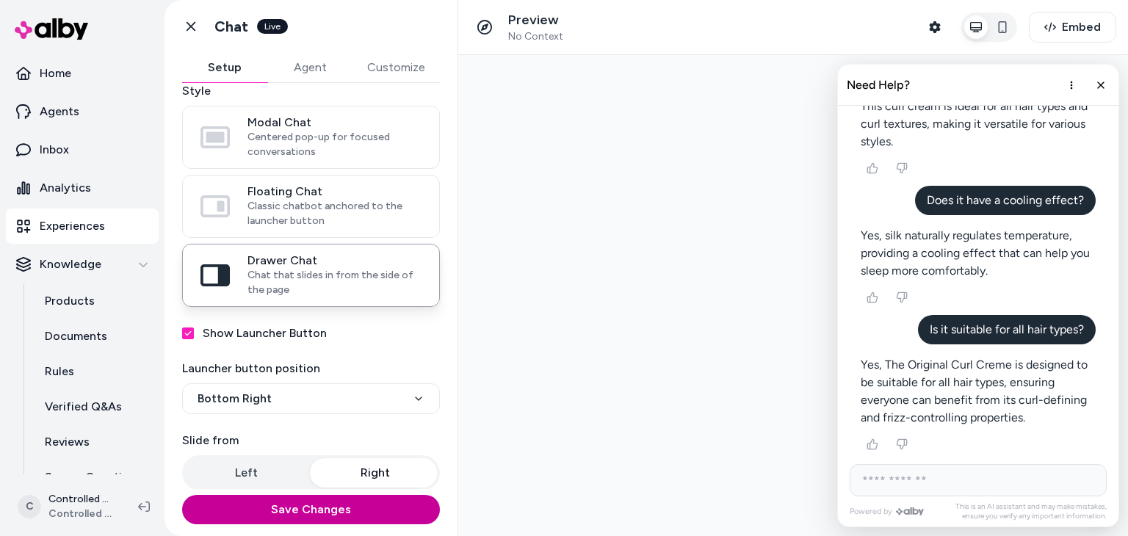
click at [300, 508] on button "Save Changes" at bounding box center [311, 509] width 258 height 29
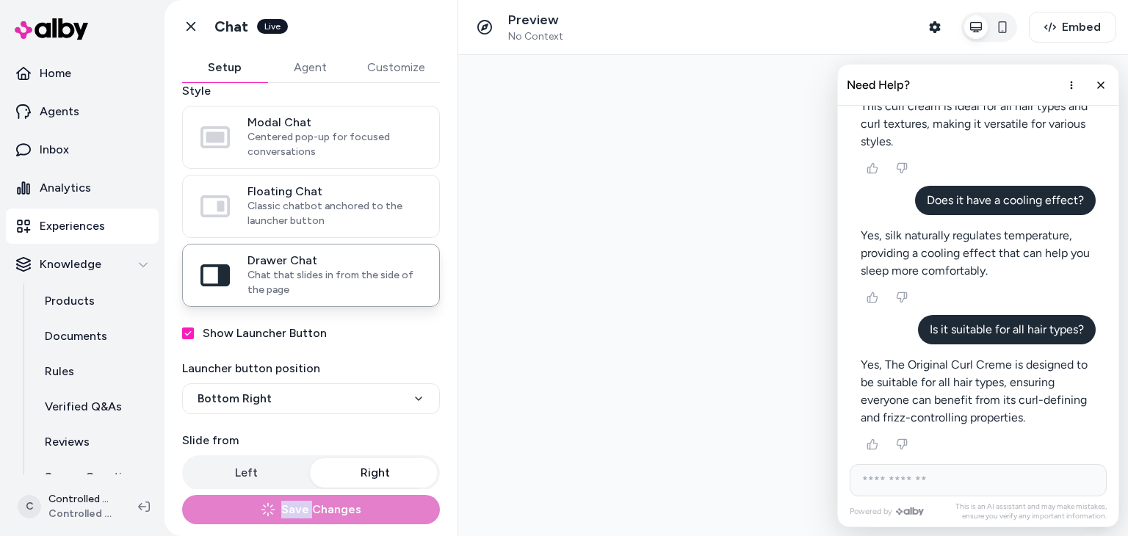
click at [300, 508] on div "Save Changes" at bounding box center [311, 509] width 258 height 29
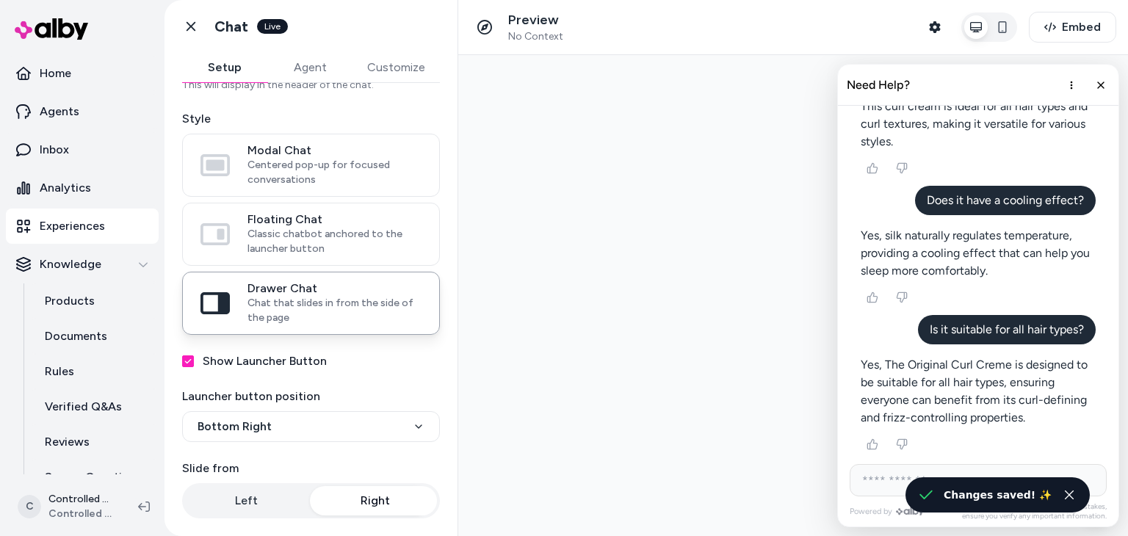
scroll to position [80, 0]
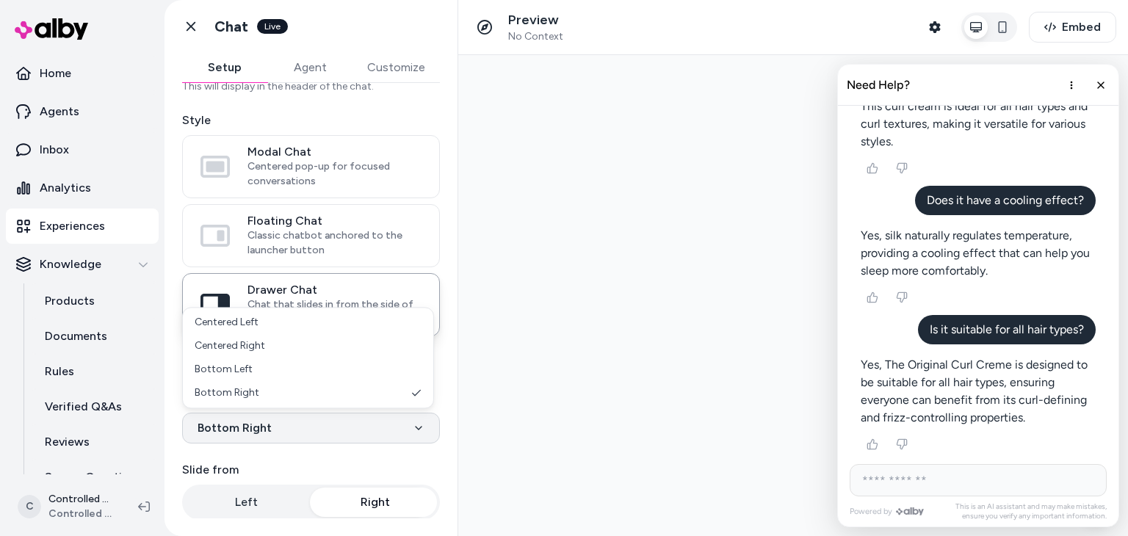
click at [375, 423] on html "**********" at bounding box center [564, 268] width 1128 height 536
select select "**********"
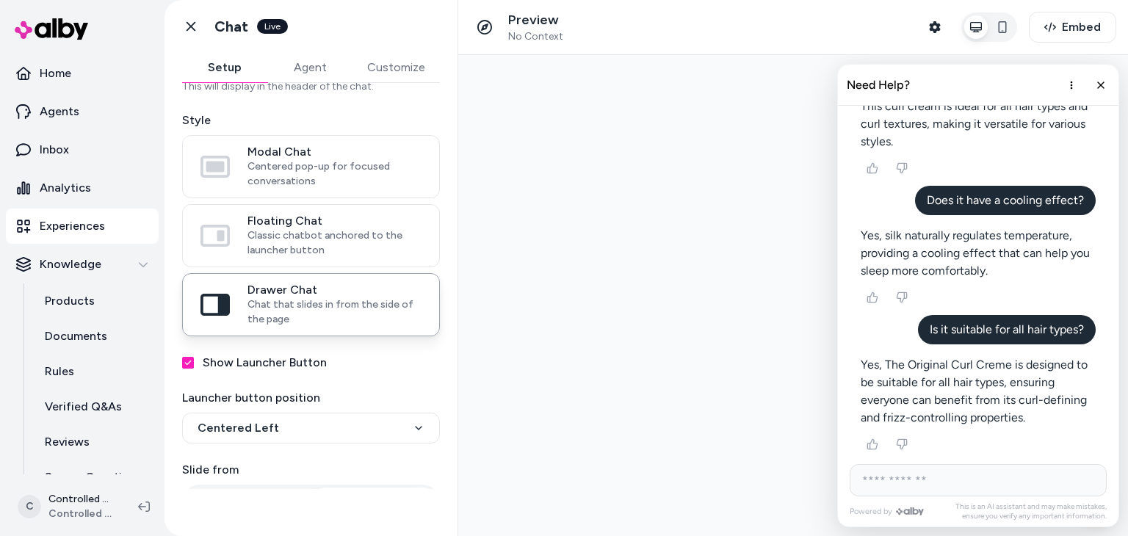
scroll to position [109, 0]
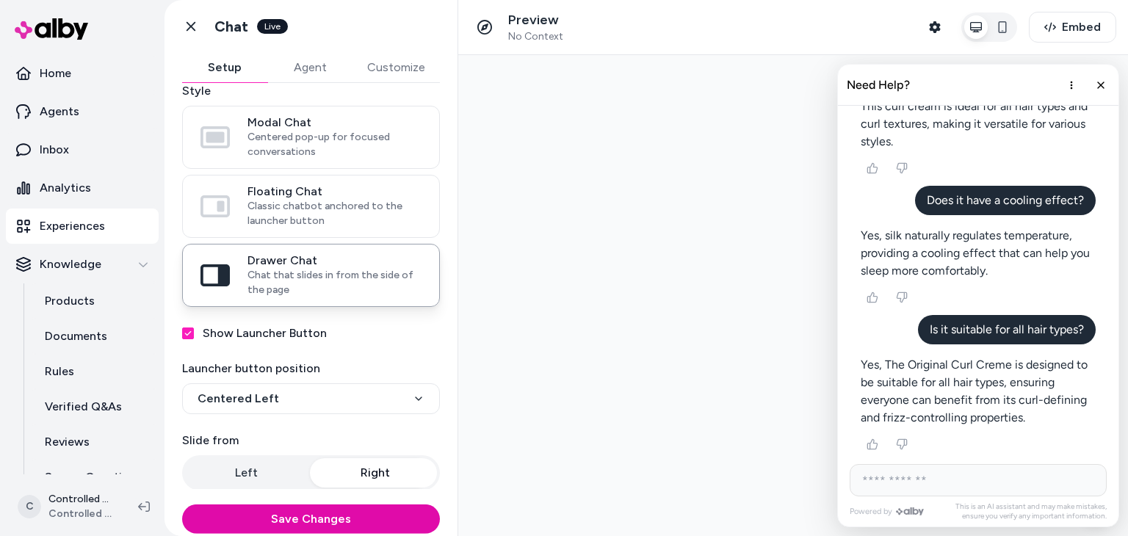
click at [381, 328] on div "Show Launcher Button" at bounding box center [311, 334] width 258 height 18
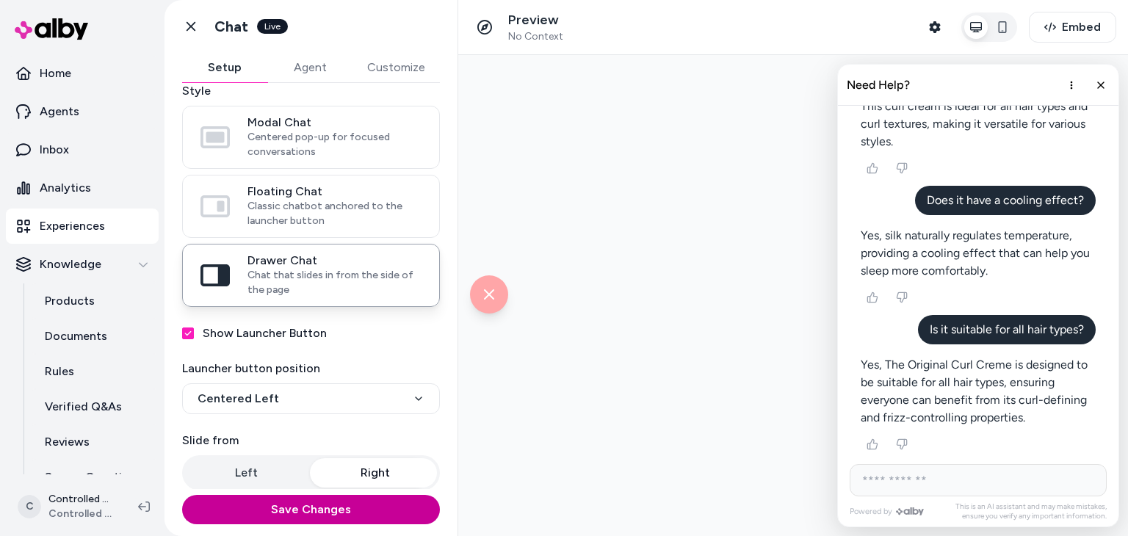
click at [347, 519] on button "Save Changes" at bounding box center [311, 509] width 258 height 29
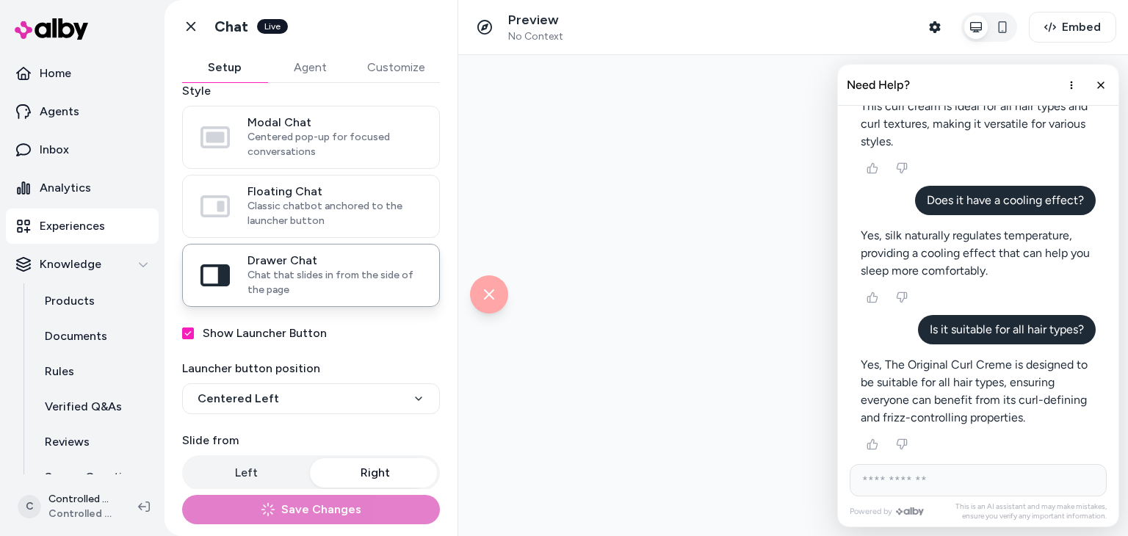
click at [347, 519] on div "Save Changes" at bounding box center [311, 509] width 258 height 29
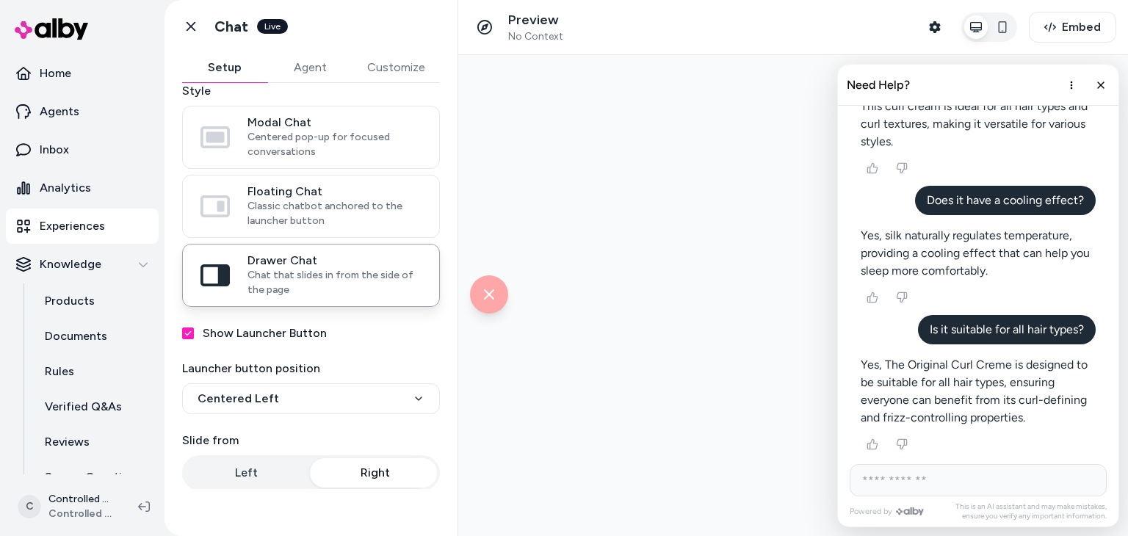
click at [347, 519] on div "Save Changes" at bounding box center [311, 509] width 258 height 29
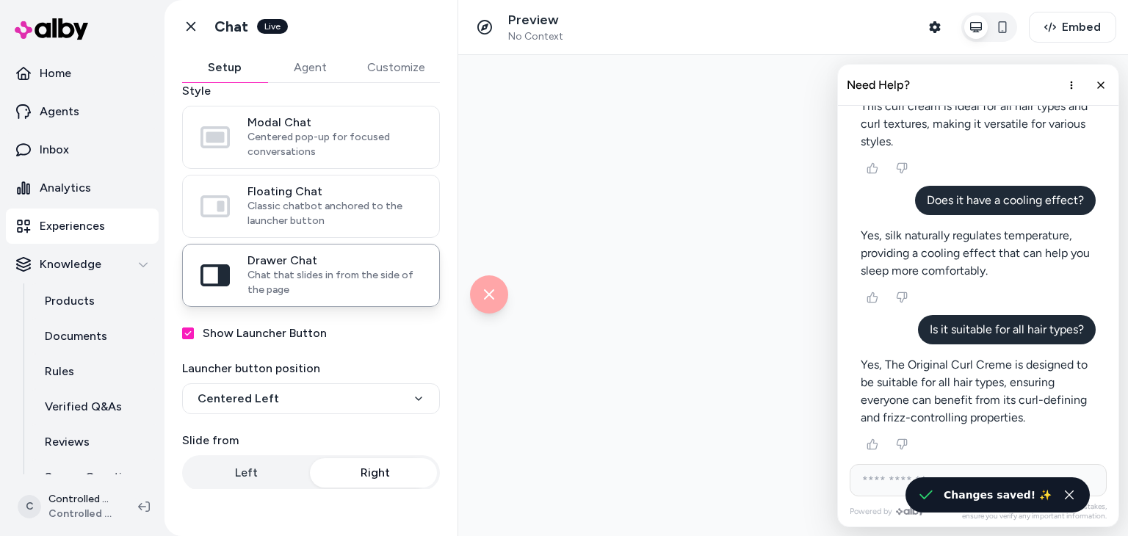
click at [347, 519] on div "Save Changes" at bounding box center [311, 514] width 258 height 29
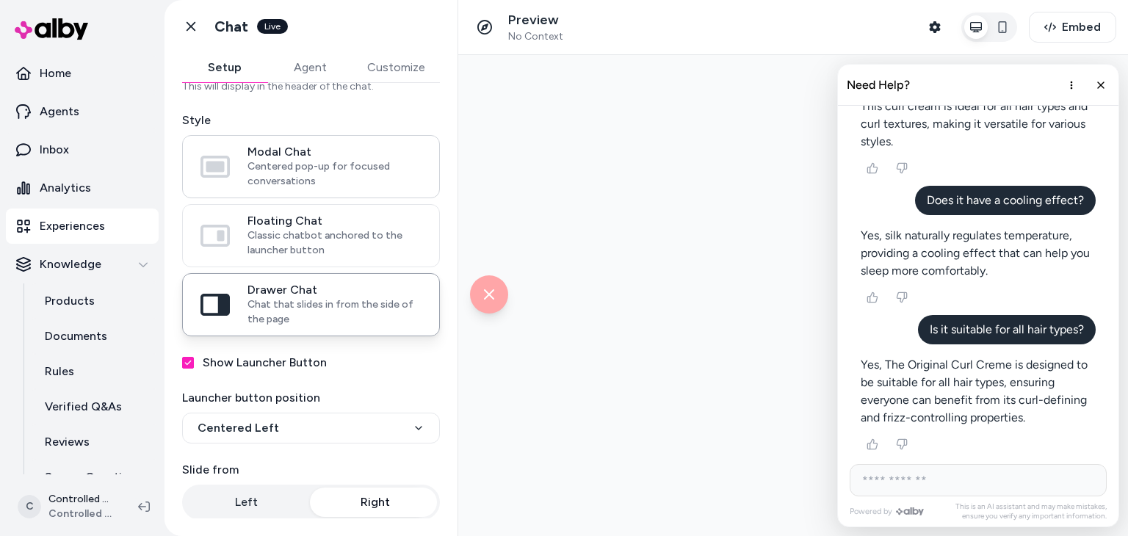
scroll to position [0, 0]
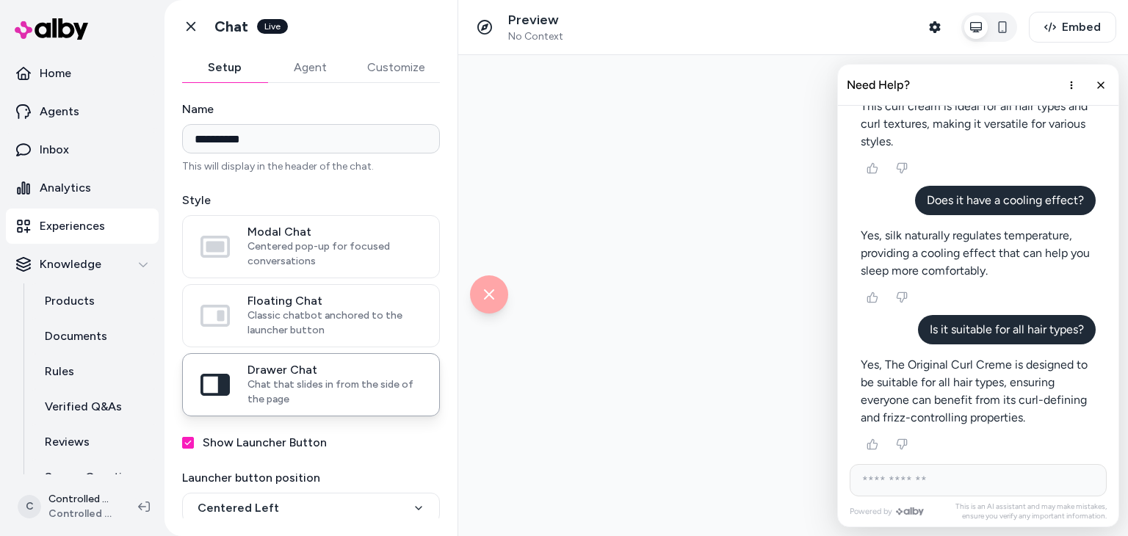
click at [329, 87] on div "**********" at bounding box center [311, 301] width 293 height 436
click at [329, 68] on button "Agent" at bounding box center [309, 67] width 85 height 29
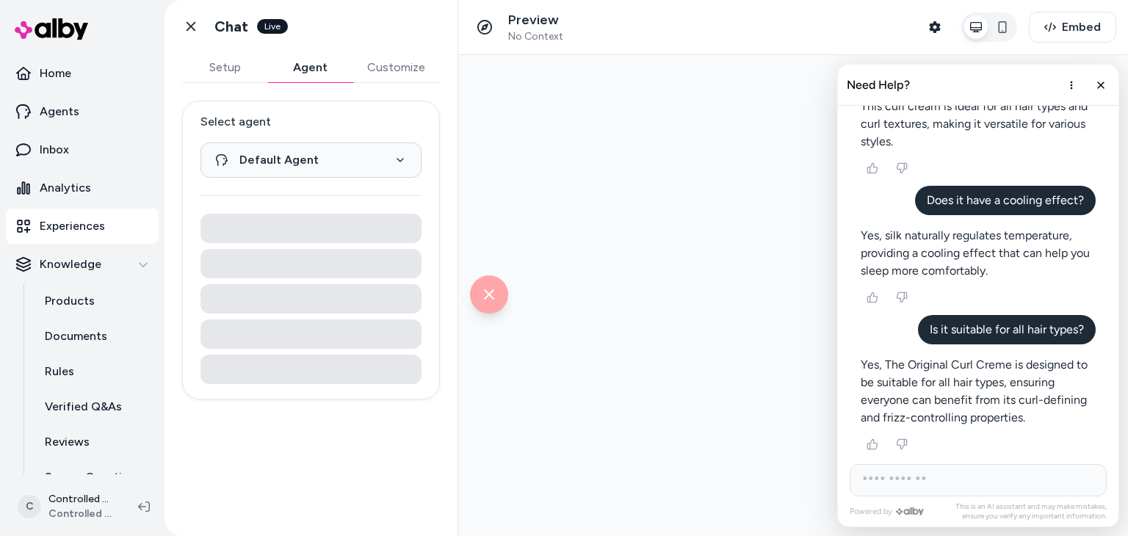
click at [399, 59] on button "Customize" at bounding box center [396, 67] width 87 height 29
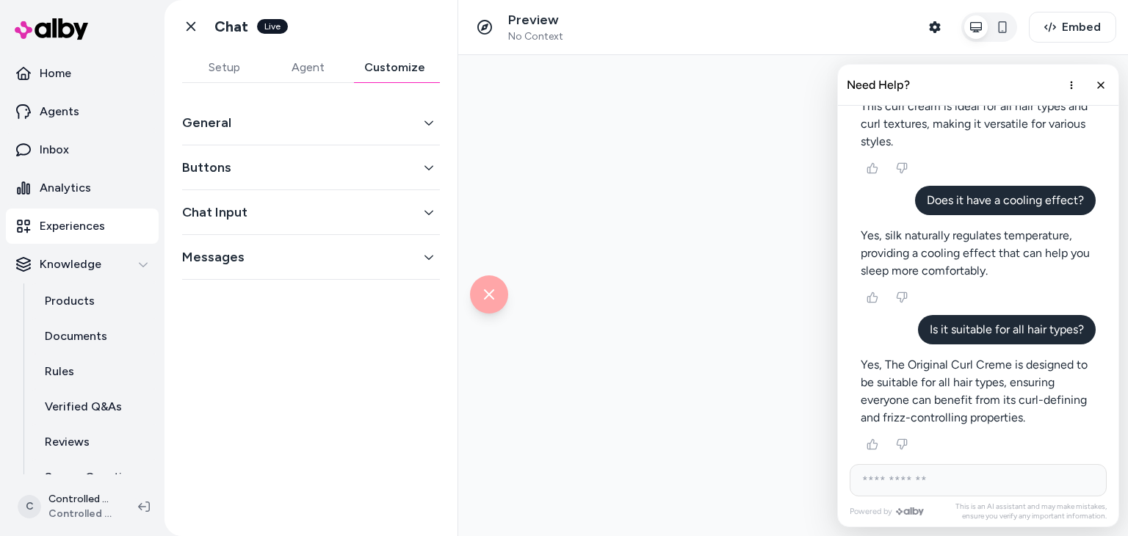
click at [342, 159] on button "Buttons" at bounding box center [311, 167] width 258 height 21
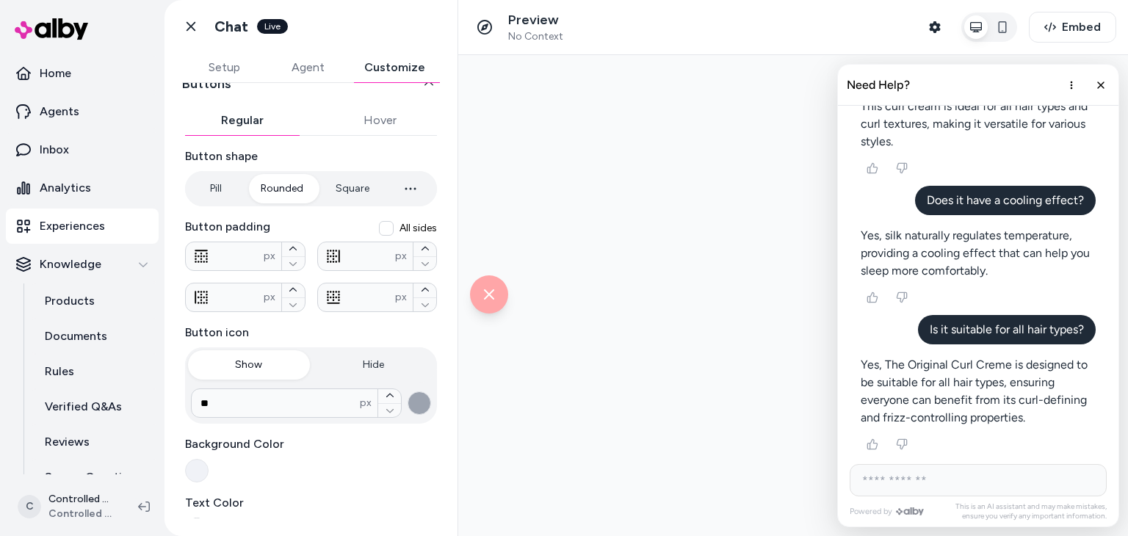
scroll to position [88, 0]
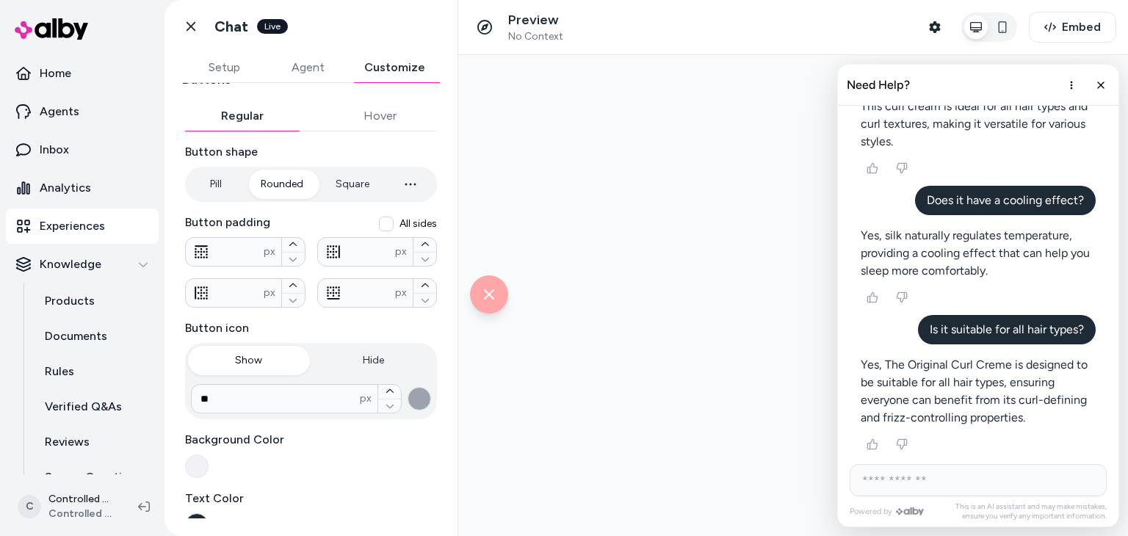
type input "****"
click at [217, 187] on button "Pill" at bounding box center [215, 184] width 55 height 29
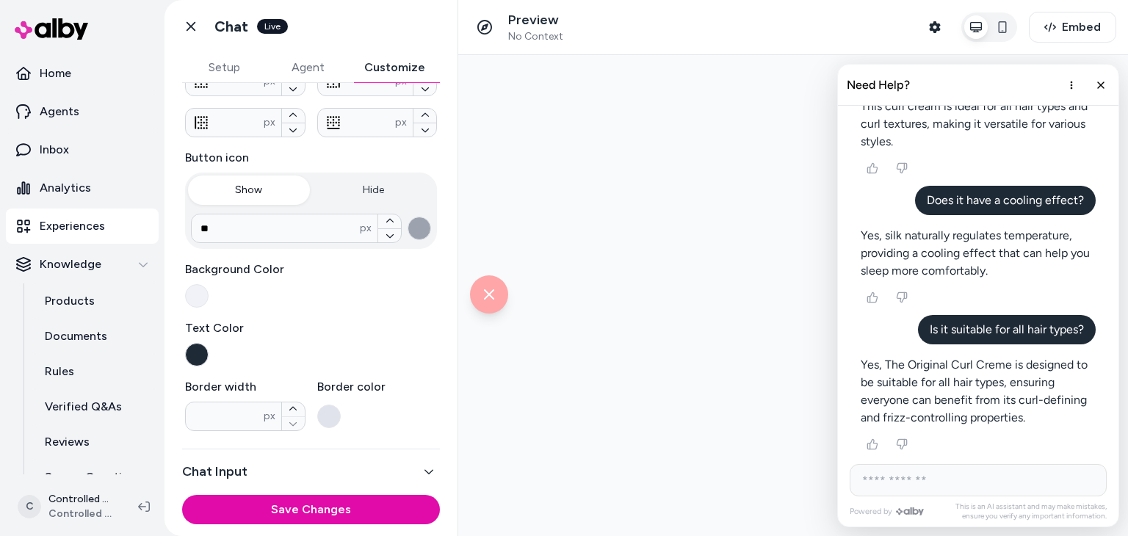
scroll to position [308, 0]
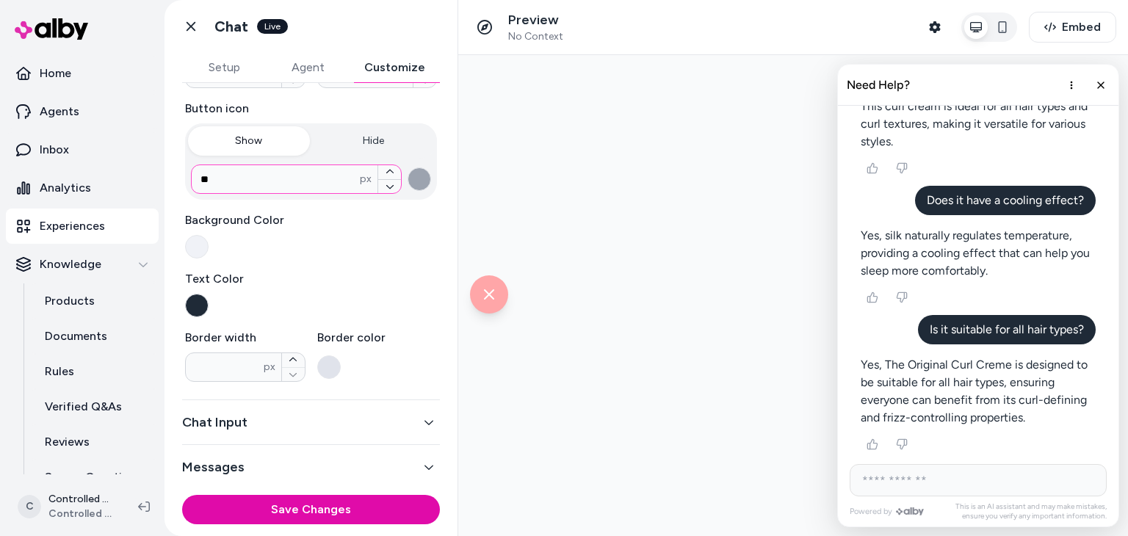
drag, startPoint x: 247, startPoint y: 181, endPoint x: 185, endPoint y: 180, distance: 61.7
click at [185, 180] on div "** px" at bounding box center [311, 179] width 252 height 41
click at [594, 55] on iframe at bounding box center [793, 295] width 670 height 481
